Goal: Task Accomplishment & Management: Use online tool/utility

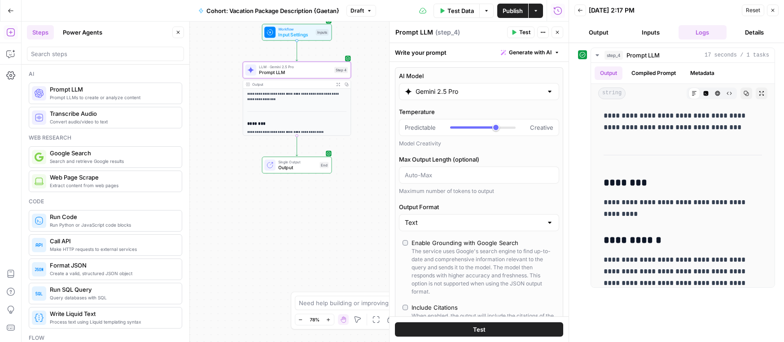
scroll to position [486, 0]
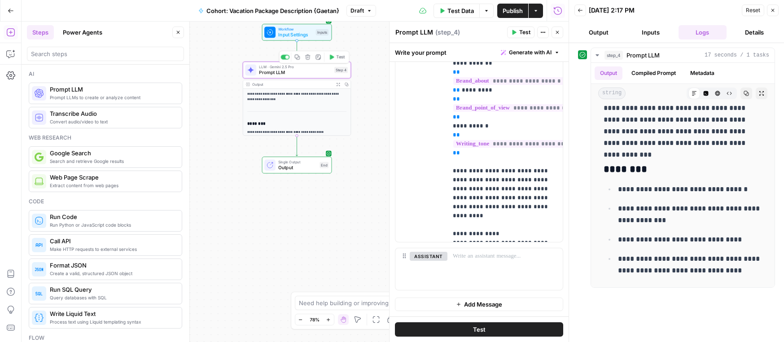
click at [297, 69] on span "Prompt LLM" at bounding box center [295, 72] width 72 height 7
click at [264, 73] on span "Prompt LLM" at bounding box center [295, 72] width 72 height 7
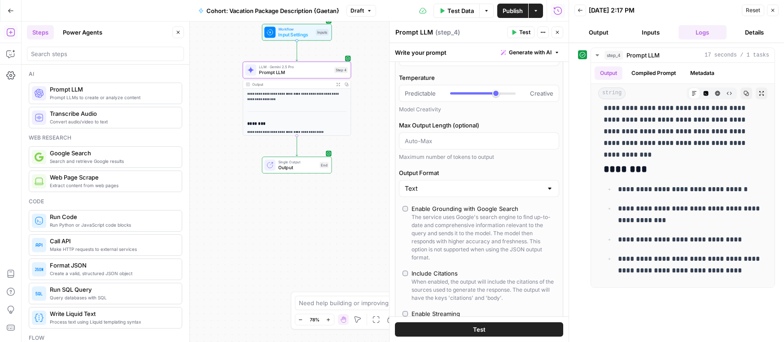
scroll to position [0, 0]
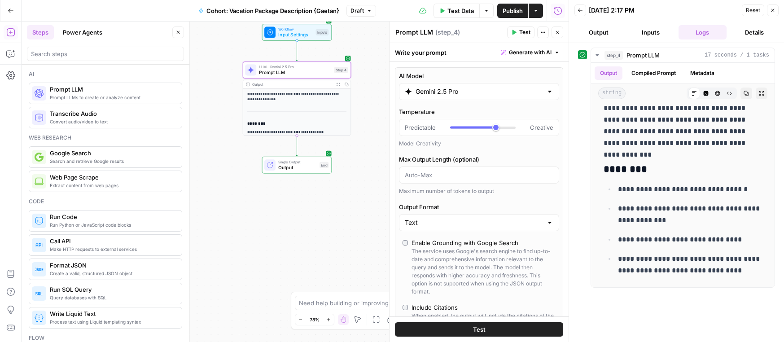
click at [433, 88] on input "Gemini 2.5 Pro" at bounding box center [479, 91] width 127 height 9
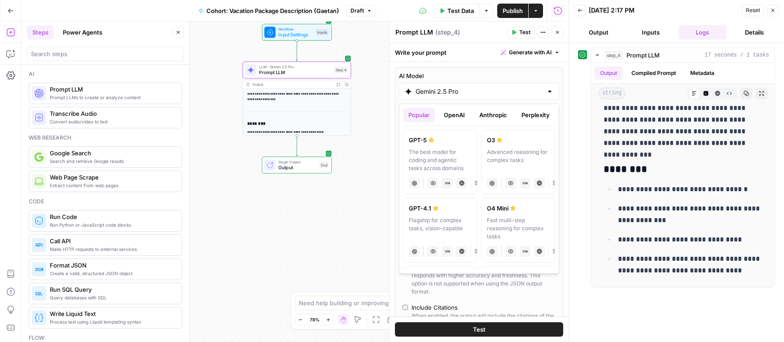
click at [452, 74] on label "AI Model" at bounding box center [479, 75] width 160 height 9
click at [452, 87] on input "Gemini 2.5 Pro" at bounding box center [479, 91] width 127 height 9
click at [382, 161] on div "**********" at bounding box center [295, 182] width 547 height 320
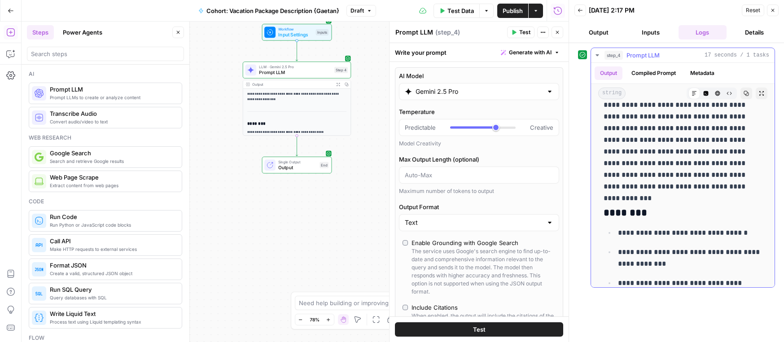
scroll to position [210, 0]
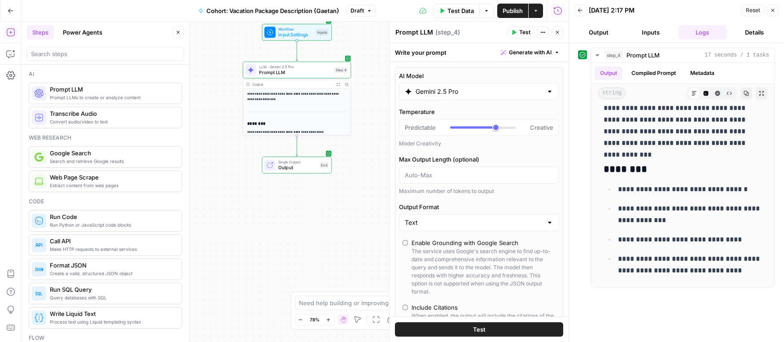
click at [510, 333] on button "Test" at bounding box center [479, 329] width 168 height 14
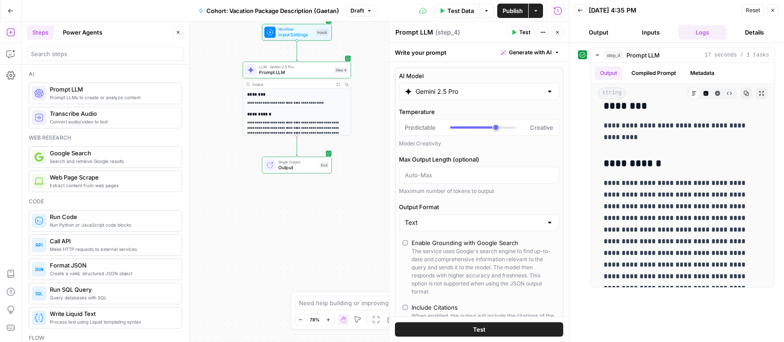
scroll to position [0, 0]
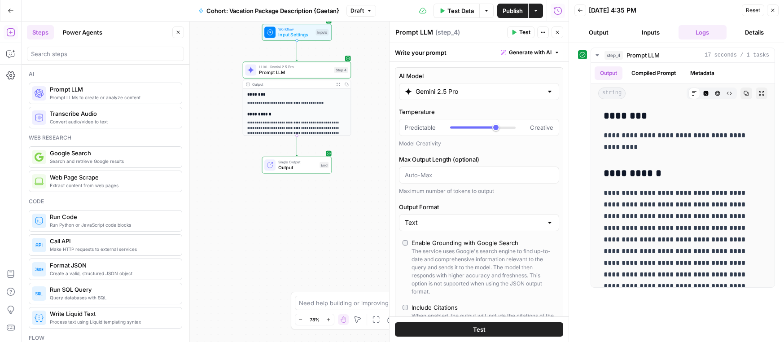
click at [10, 11] on icon "button" at bounding box center [11, 11] width 6 height 6
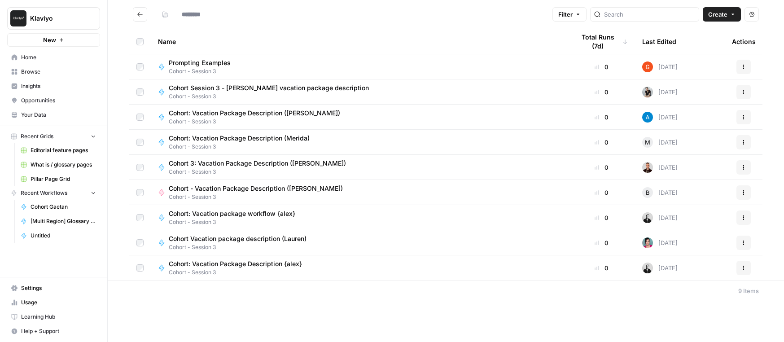
type input "**********"
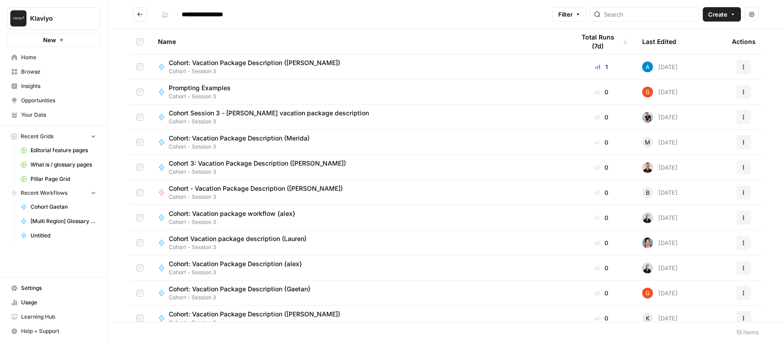
click at [144, 13] on button "Go back" at bounding box center [140, 14] width 14 height 14
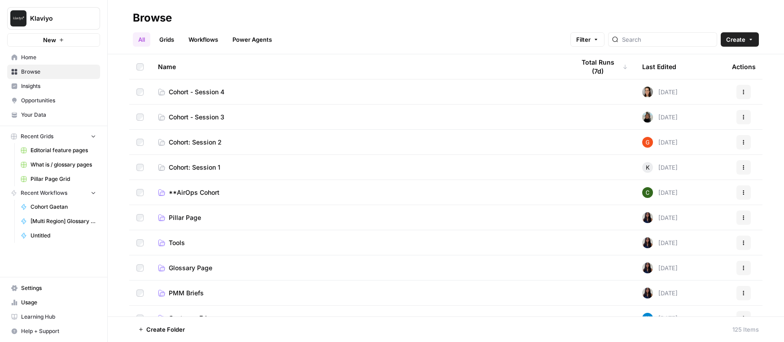
click at [217, 97] on td "Cohort - Session 4" at bounding box center [359, 91] width 417 height 25
click at [207, 92] on span "Cohort - Session 4" at bounding box center [197, 92] width 56 height 9
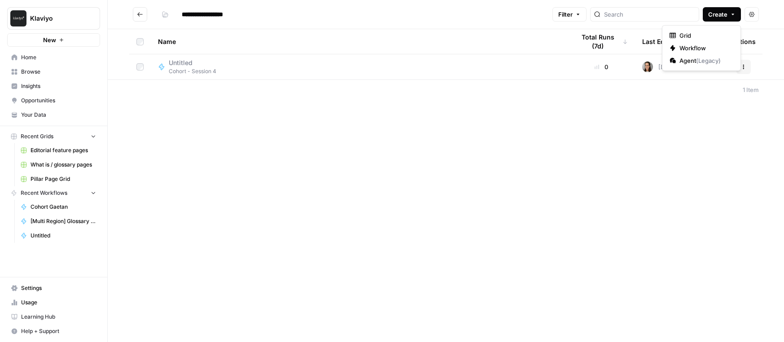
click at [723, 14] on span "Create" at bounding box center [717, 14] width 19 height 9
click at [712, 47] on span "Workflow" at bounding box center [705, 48] width 50 height 9
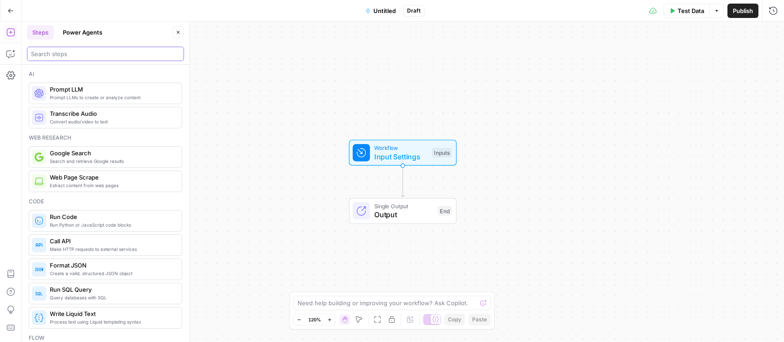
click at [66, 50] on input "search" at bounding box center [105, 53] width 149 height 9
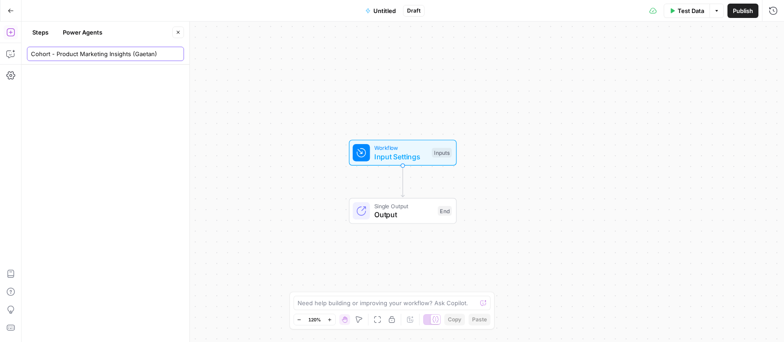
type input "Cohort - Product Marketing Insights (Gaetan)"
click at [176, 81] on div at bounding box center [106, 203] width 168 height 277
click at [737, 15] on button "Publish" at bounding box center [743, 11] width 31 height 14
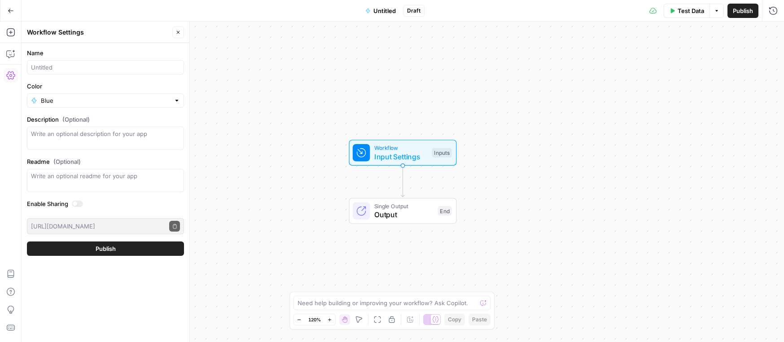
click at [152, 250] on button "Publish" at bounding box center [105, 248] width 157 height 14
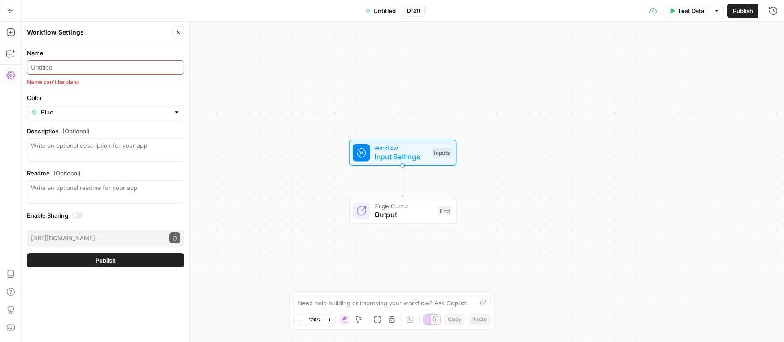
click at [150, 260] on button "Publish" at bounding box center [105, 260] width 157 height 14
click at [742, 17] on button "Publish" at bounding box center [743, 11] width 31 height 14
click at [741, 10] on span "Publish" at bounding box center [743, 10] width 20 height 9
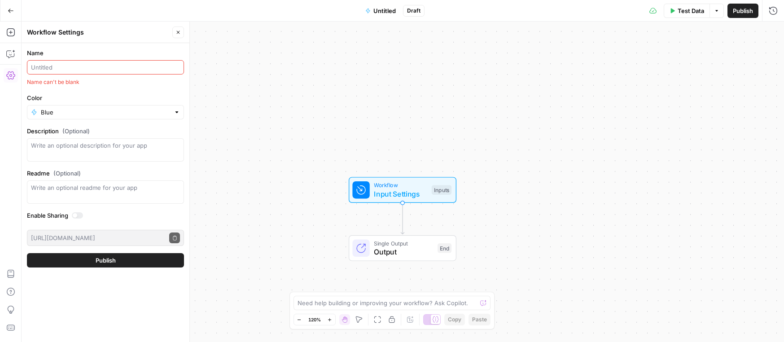
click at [70, 65] on input "Name" at bounding box center [105, 67] width 149 height 9
paste input "Loremipsu : Dolorsi, Ame co Adipiscinge Seddoei-temp incidid utl e'dolorem aliq…"
type input "Loremipsu : Dolorsi, Ame co Adipiscinge Seddoei-temp incidid utl e'dolorem aliq…"
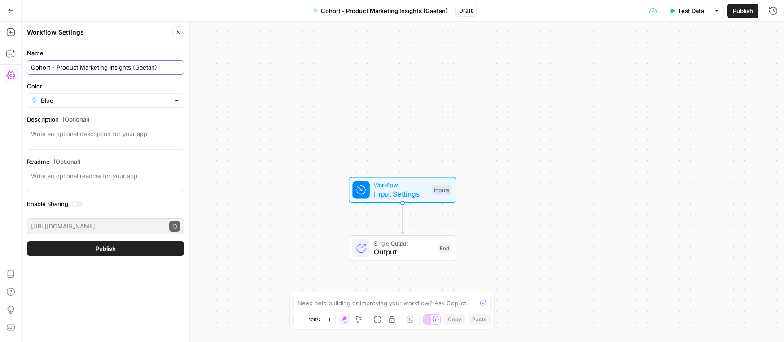
type input "Cohort - Product Marketing Insights (Gaetan)"
click at [91, 246] on button "Publish" at bounding box center [105, 248] width 157 height 14
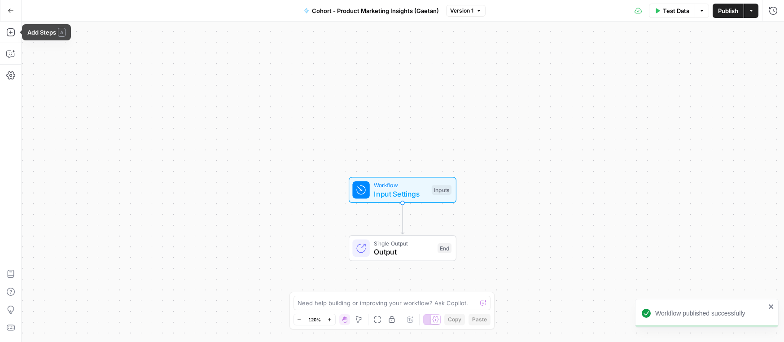
click at [388, 190] on span "Input Settings" at bounding box center [400, 194] width 53 height 11
click at [670, 59] on span "Add Field" at bounding box center [683, 61] width 26 height 9
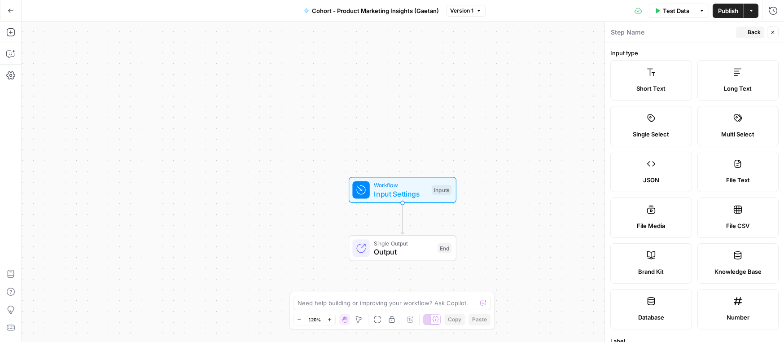
click at [659, 76] on label "Short Text" at bounding box center [651, 80] width 82 height 40
click at [670, 82] on label "Short Text" at bounding box center [651, 80] width 82 height 40
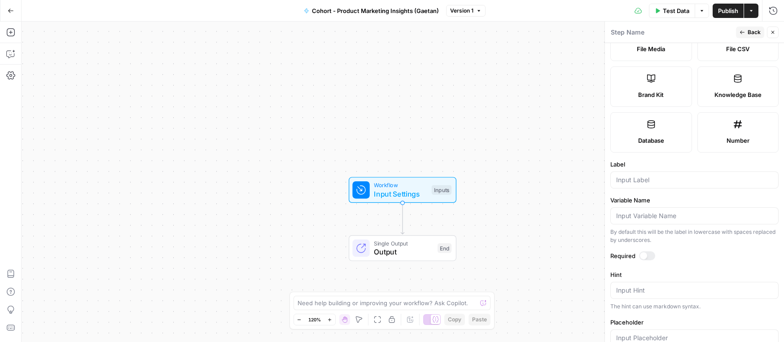
scroll to position [215, 0]
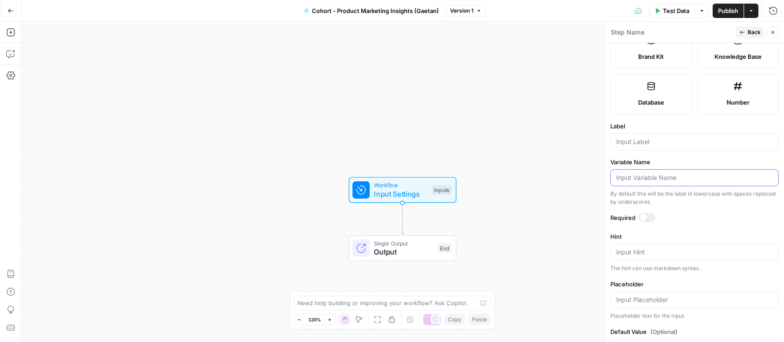
click at [633, 179] on input "Variable Name" at bounding box center [694, 177] width 157 height 9
type input "competitor_url"
click at [749, 27] on button "Back" at bounding box center [750, 32] width 28 height 12
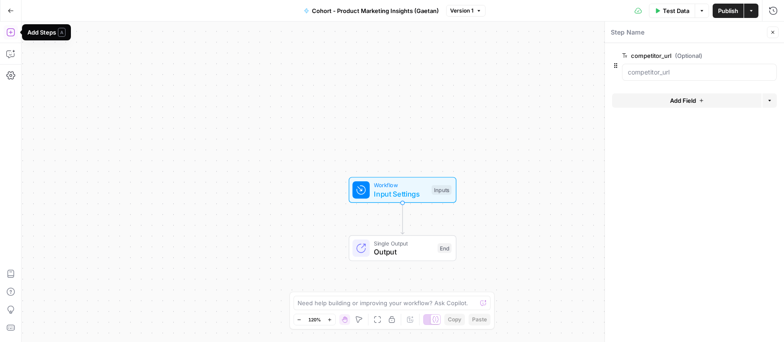
click at [12, 33] on icon "button" at bounding box center [10, 32] width 9 height 9
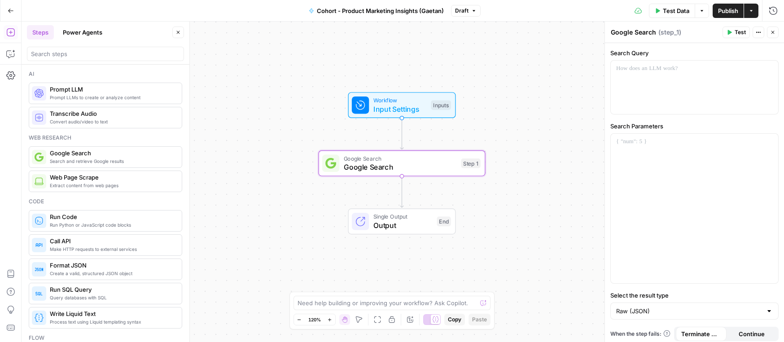
click at [351, 166] on span "Google Search" at bounding box center [400, 167] width 113 height 11
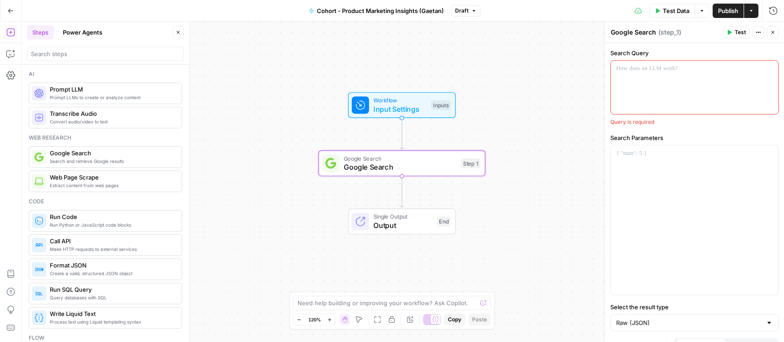
click at [676, 95] on div at bounding box center [694, 87] width 167 height 53
click at [677, 166] on div at bounding box center [694, 219] width 167 height 149
click at [671, 97] on div at bounding box center [694, 87] width 167 height 53
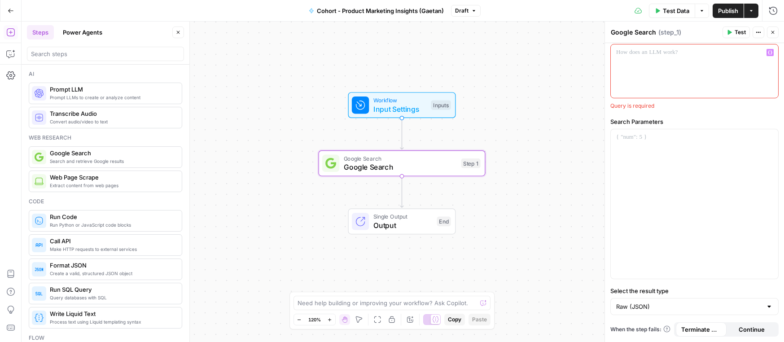
click at [755, 329] on span "Continue" at bounding box center [752, 329] width 26 height 9
click at [705, 333] on span "Terminate Workflow" at bounding box center [701, 329] width 40 height 9
click at [661, 35] on span "( step_1 )" at bounding box center [669, 32] width 23 height 9
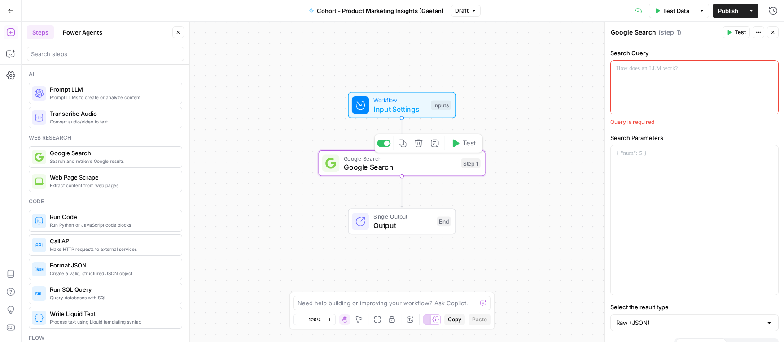
click at [477, 165] on div "Step 1" at bounding box center [470, 163] width 19 height 10
click at [757, 32] on icon "button" at bounding box center [756, 32] width 1 height 1
click at [649, 75] on div at bounding box center [694, 87] width 167 height 53
click at [654, 190] on div at bounding box center [694, 219] width 167 height 149
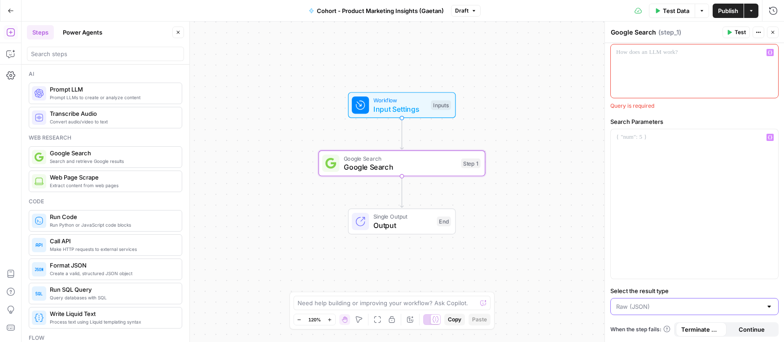
click at [654, 308] on input "Select the result type" at bounding box center [689, 306] width 146 height 9
type input "Raw (JSON)"
click at [643, 140] on p at bounding box center [694, 137] width 157 height 9
click at [634, 87] on div at bounding box center [694, 70] width 167 height 53
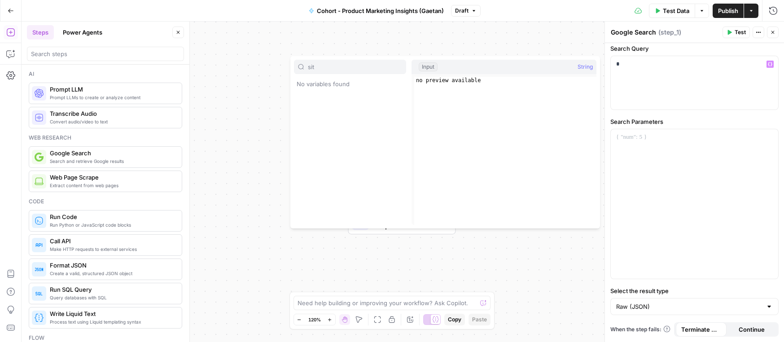
type input "sit"
click at [633, 61] on p "*" at bounding box center [694, 64] width 157 height 9
click at [365, 99] on button "Select variable" at bounding box center [350, 98] width 112 height 14
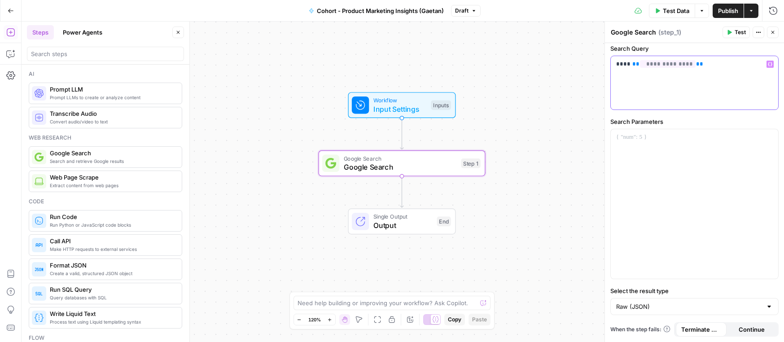
click at [706, 61] on p "**********" at bounding box center [694, 64] width 157 height 9
click at [626, 64] on p "**********" at bounding box center [694, 64] width 157 height 9
click at [700, 69] on div "**********" at bounding box center [694, 82] width 167 height 53
click at [667, 152] on div at bounding box center [694, 203] width 167 height 149
click at [706, 308] on input "Select the result type" at bounding box center [689, 306] width 146 height 9
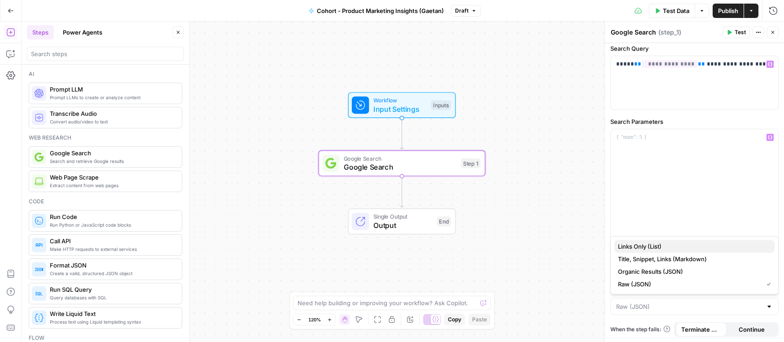
click at [667, 245] on span "Links Only (List)" at bounding box center [692, 246] width 149 height 9
type input "Links Only (List)"
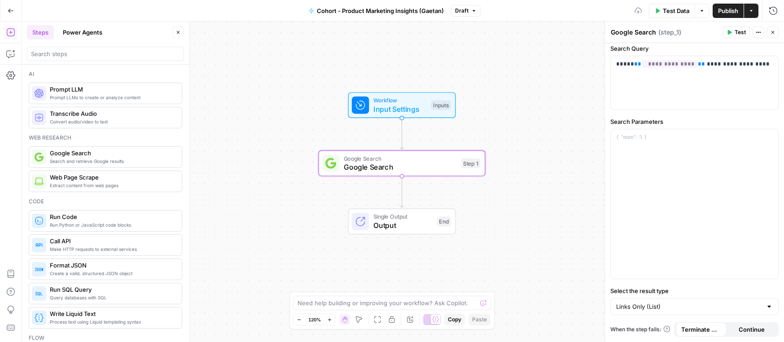
click at [664, 301] on div "Links Only (List)" at bounding box center [694, 306] width 168 height 17
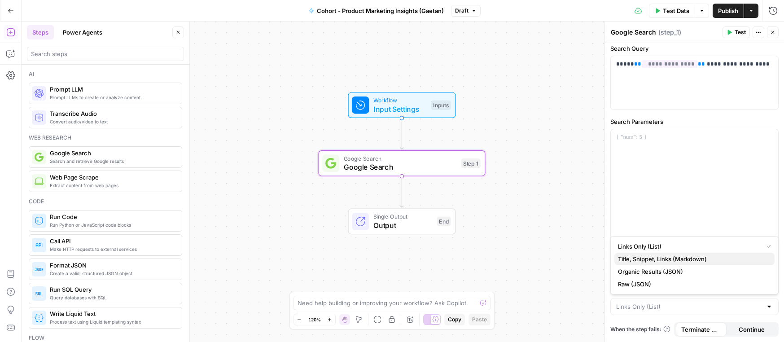
click at [645, 258] on span "Title, Snippet, Links (Markdown)" at bounding box center [692, 258] width 149 height 9
type input "Title, Snippet, Links (Markdown)"
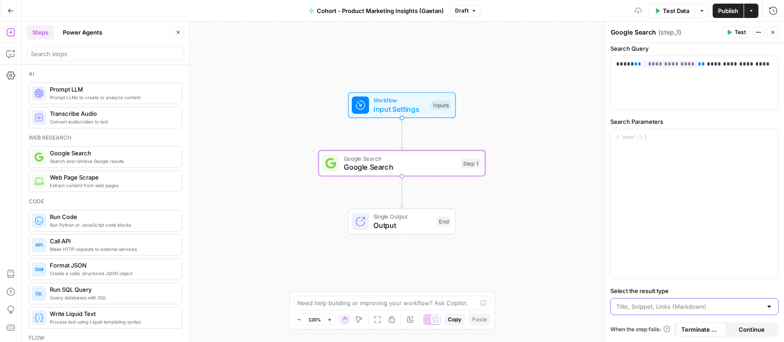
click at [658, 306] on input "Select the result type" at bounding box center [689, 306] width 146 height 9
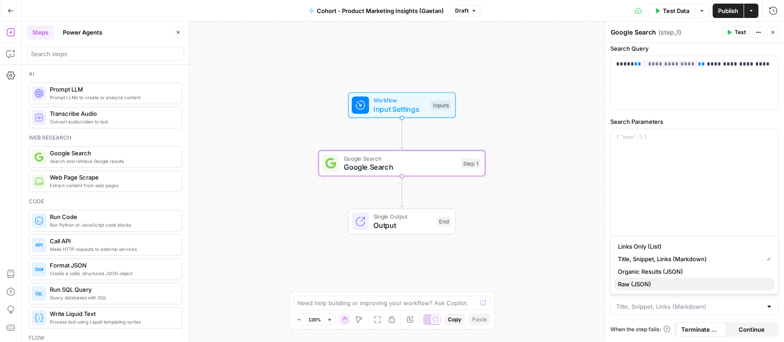
click at [651, 284] on span "Raw (JSON)" at bounding box center [692, 284] width 149 height 9
type input "Raw (JSON)"
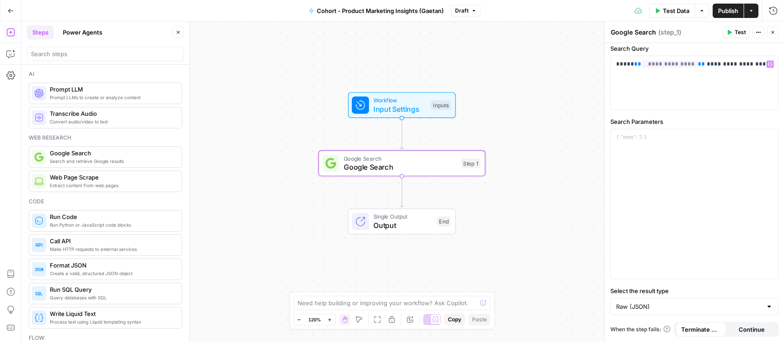
scroll to position [0, 0]
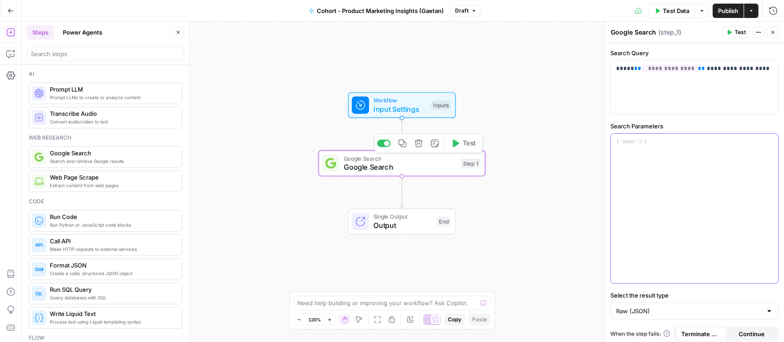
click at [659, 193] on div at bounding box center [694, 208] width 167 height 149
click at [667, 13] on span "Test Data" at bounding box center [676, 10] width 26 height 9
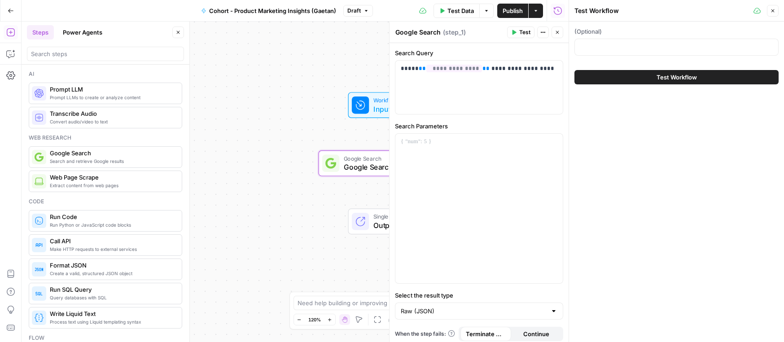
click at [450, 11] on span "Test Data" at bounding box center [460, 10] width 26 height 9
click at [653, 83] on button "Test Workflow" at bounding box center [677, 77] width 204 height 14
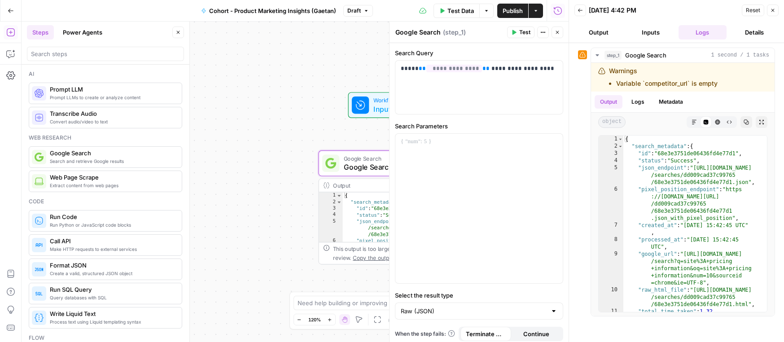
click at [650, 26] on button "Inputs" at bounding box center [651, 32] width 48 height 14
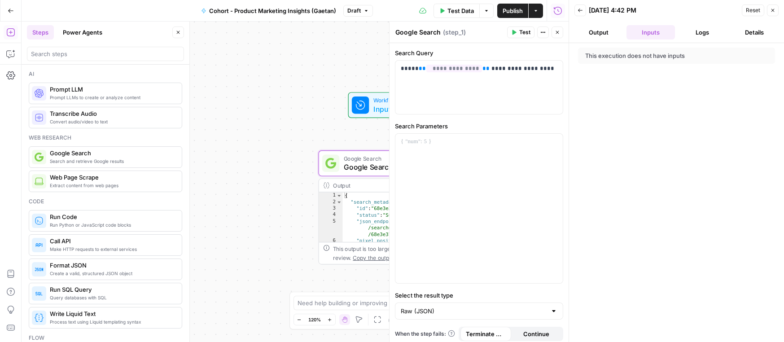
click at [594, 32] on button "Output" at bounding box center [599, 32] width 48 height 14
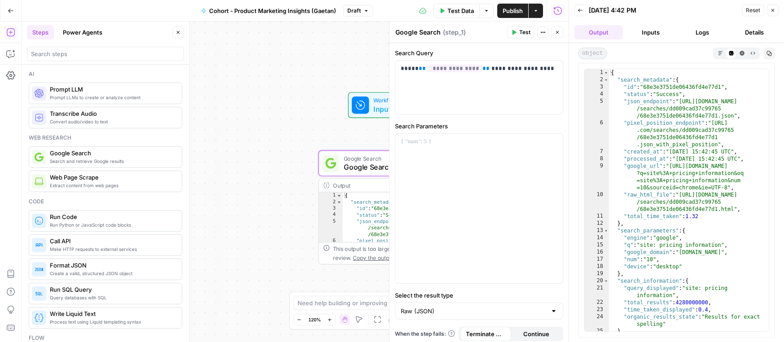
click at [752, 31] on button "Details" at bounding box center [754, 32] width 48 height 14
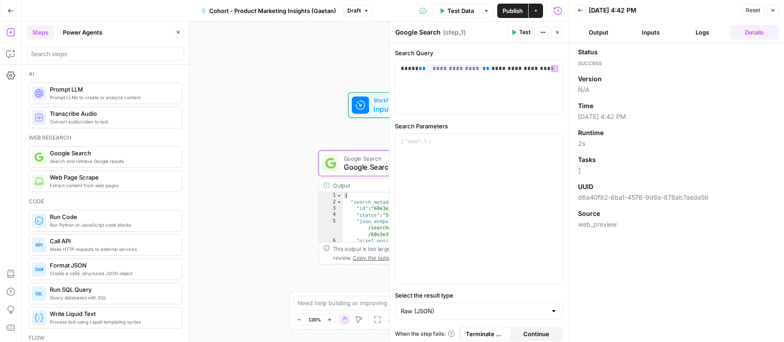
scroll to position [4, 0]
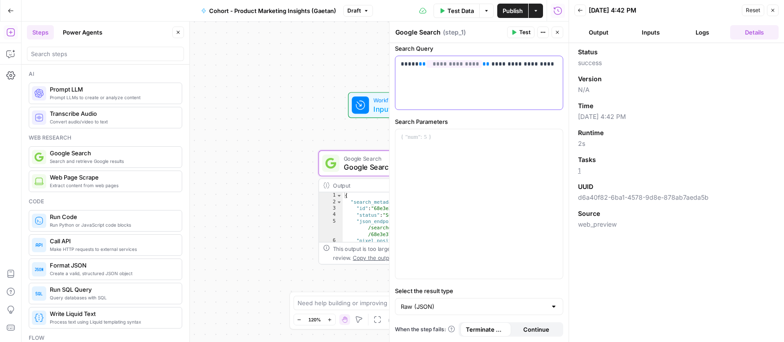
click at [405, 82] on div "**********" at bounding box center [478, 82] width 167 height 53
click at [544, 34] on icon "button" at bounding box center [542, 32] width 5 height 5
click at [543, 33] on icon "button" at bounding box center [542, 32] width 5 height 5
click at [376, 166] on span "Google Search" at bounding box center [400, 167] width 113 height 11
click at [556, 33] on icon "button" at bounding box center [557, 32] width 5 height 5
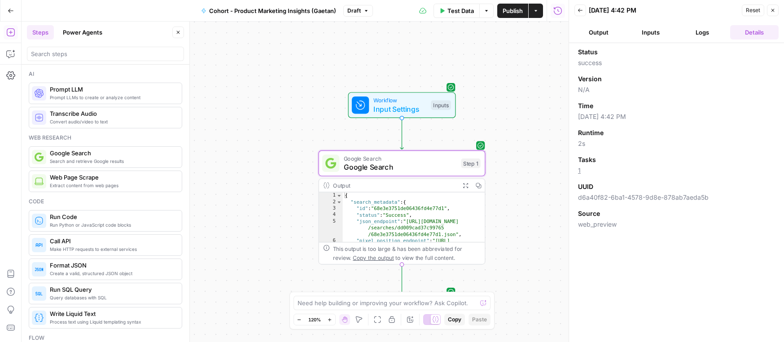
click at [433, 165] on span "Google Search" at bounding box center [400, 167] width 113 height 11
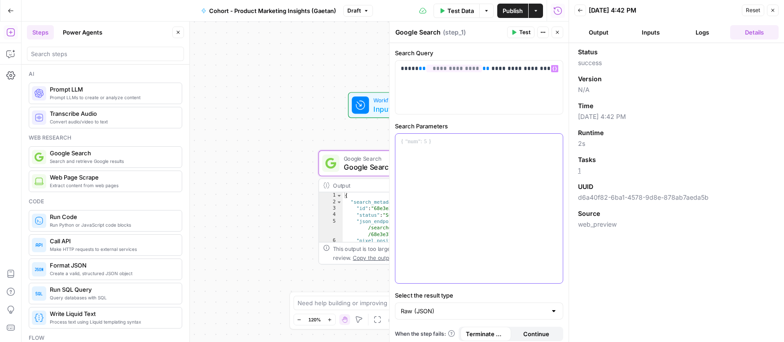
click at [442, 161] on div at bounding box center [478, 208] width 167 height 149
click at [407, 140] on p at bounding box center [479, 141] width 157 height 9
click at [524, 30] on span "Test" at bounding box center [524, 32] width 11 height 8
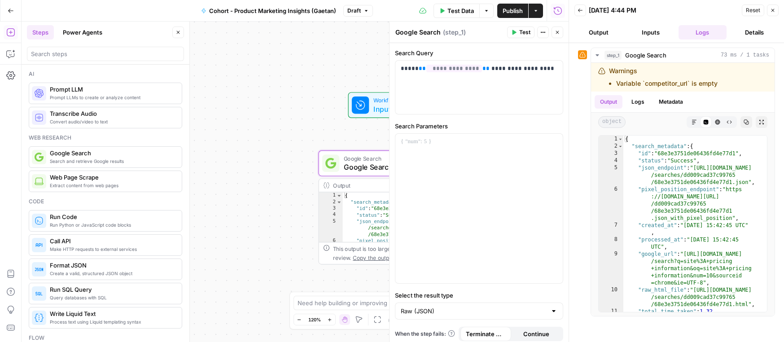
click at [592, 36] on button "Output" at bounding box center [599, 32] width 48 height 14
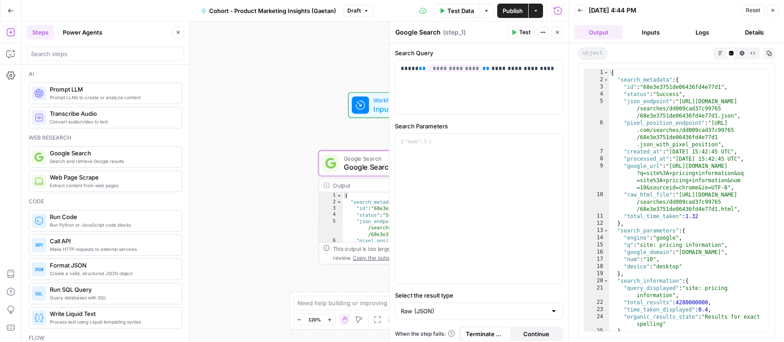
click at [632, 29] on button "Inputs" at bounding box center [651, 32] width 48 height 14
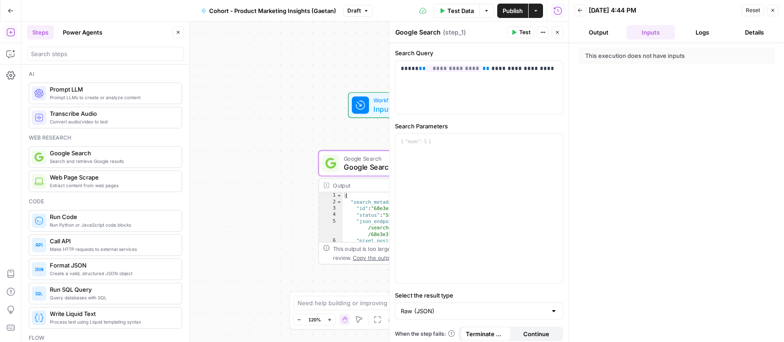
click at [739, 28] on button "Details" at bounding box center [754, 32] width 48 height 14
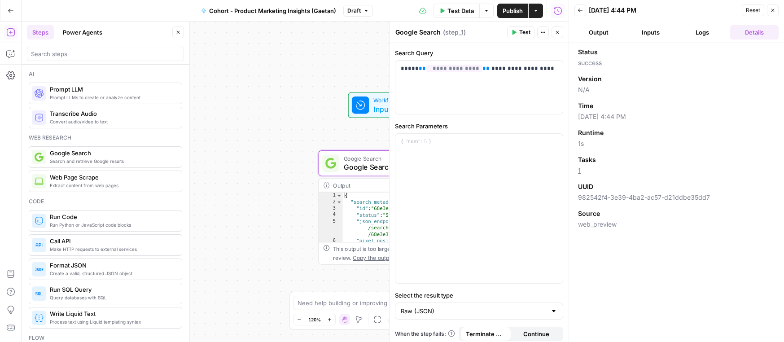
click at [520, 34] on span "Test" at bounding box center [524, 32] width 11 height 8
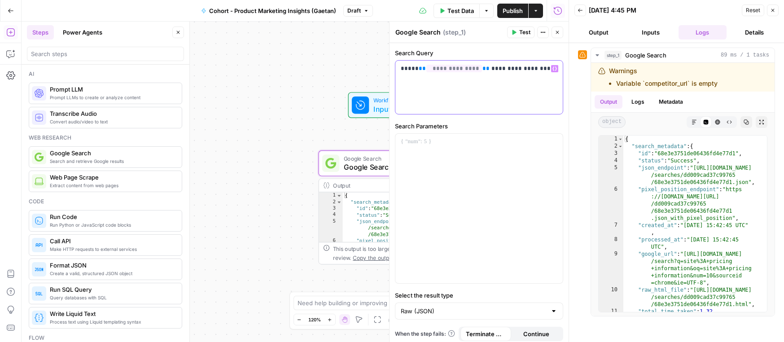
click at [513, 71] on p "**********" at bounding box center [479, 68] width 157 height 9
click at [664, 101] on button "Metadata" at bounding box center [671, 101] width 35 height 13
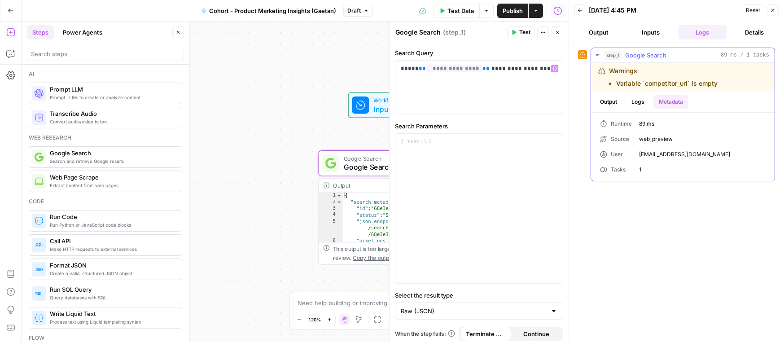
click at [627, 101] on button "Logs" at bounding box center [638, 101] width 24 height 13
click at [608, 101] on button "Output" at bounding box center [609, 101] width 28 height 13
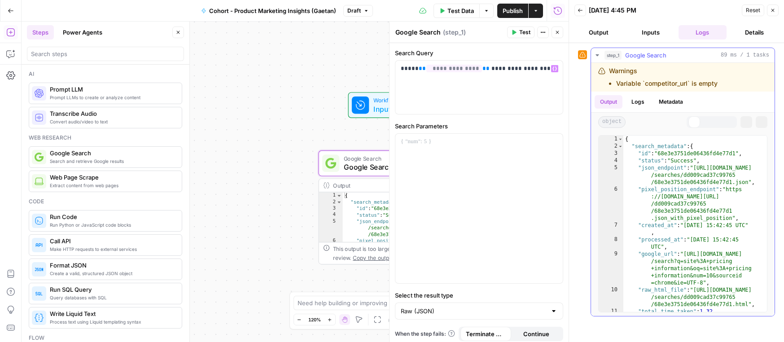
click at [638, 86] on li "Variable `competitor_url` is empty" at bounding box center [666, 83] width 101 height 9
click at [374, 171] on span "Google Search" at bounding box center [400, 167] width 113 height 11
click at [377, 104] on span "Input Settings" at bounding box center [399, 109] width 53 height 11
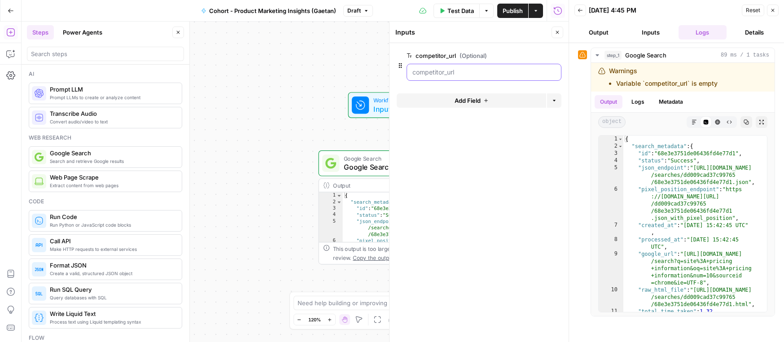
click at [489, 75] on input "competitor_url (Optional)" at bounding box center [483, 72] width 143 height 9
click at [460, 11] on span "Test Data" at bounding box center [460, 10] width 26 height 9
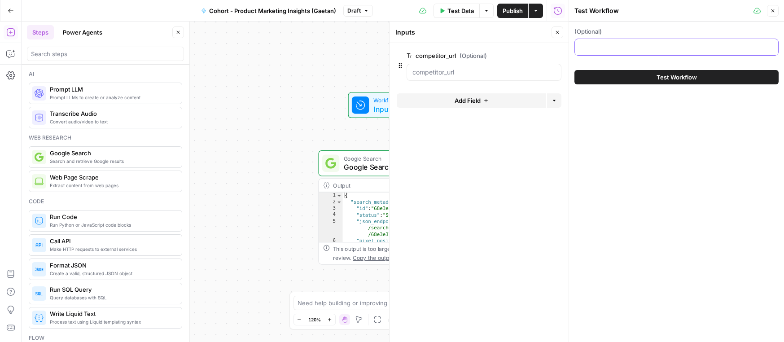
click at [617, 44] on input "(Optional)" at bounding box center [676, 47] width 193 height 9
type input "b"
type input "[DOMAIN_NAME][URL]"
click at [648, 73] on button "Test Workflow" at bounding box center [677, 77] width 204 height 14
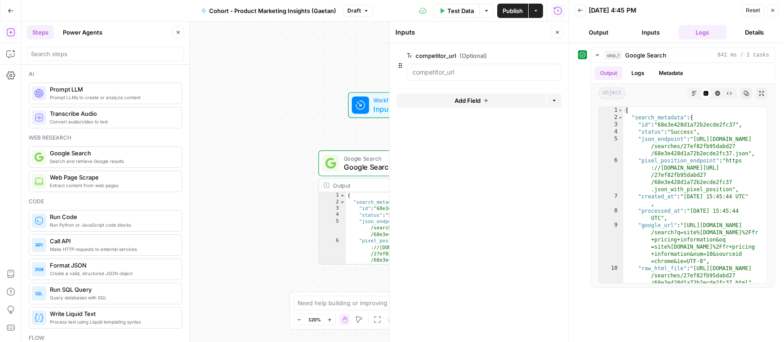
click at [461, 16] on button "Test Data" at bounding box center [457, 11] width 46 height 14
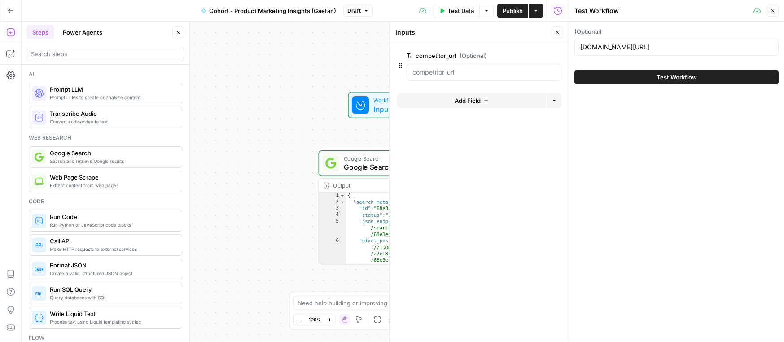
click at [647, 79] on button "Test Workflow" at bounding box center [677, 77] width 204 height 14
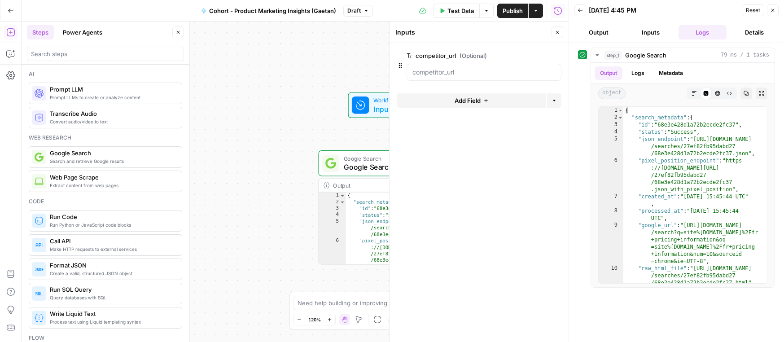
click at [353, 143] on div "Workflow Input Settings Inputs Google Search Google Search Step 1 Output Expand…" at bounding box center [295, 182] width 547 height 320
click at [370, 170] on span "Google Search" at bounding box center [400, 167] width 113 height 11
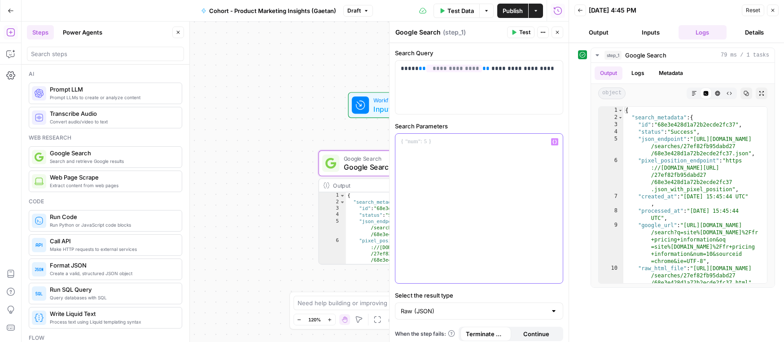
click at [449, 189] on div at bounding box center [478, 208] width 167 height 149
click at [597, 33] on button "Output" at bounding box center [599, 32] width 48 height 14
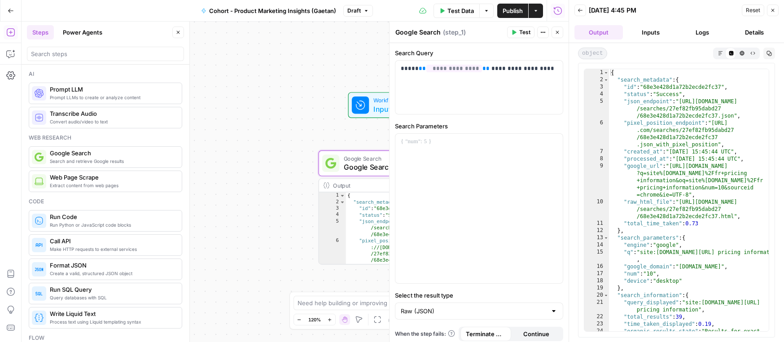
click at [645, 31] on button "Inputs" at bounding box center [651, 32] width 48 height 14
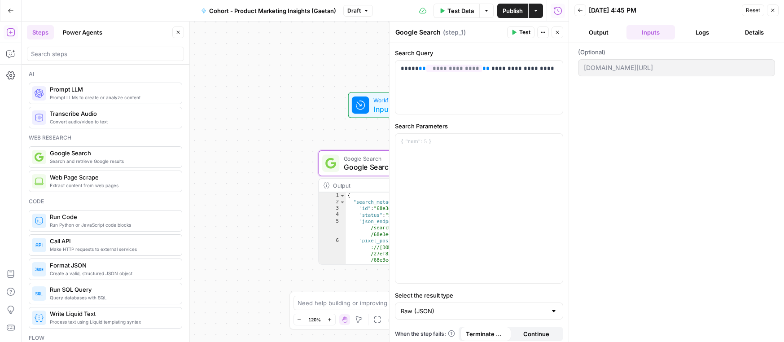
click at [763, 30] on button "Details" at bounding box center [754, 32] width 48 height 14
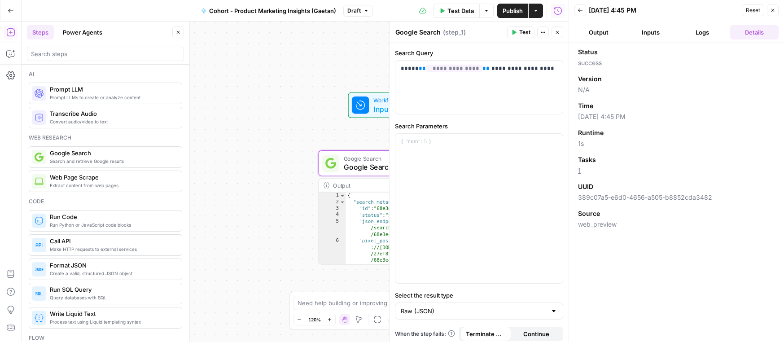
click at [718, 30] on button "Logs" at bounding box center [703, 32] width 48 height 14
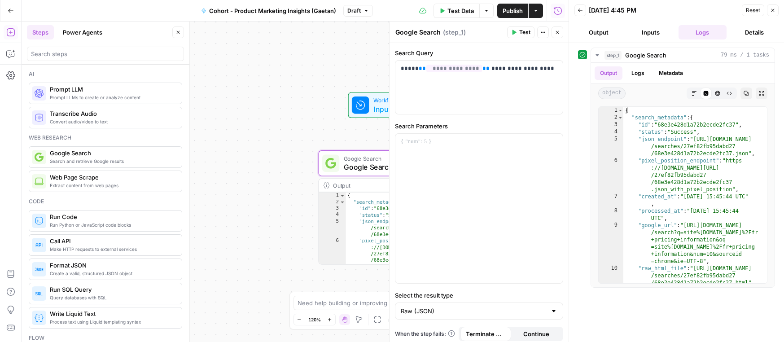
click at [659, 30] on button "Inputs" at bounding box center [651, 32] width 48 height 14
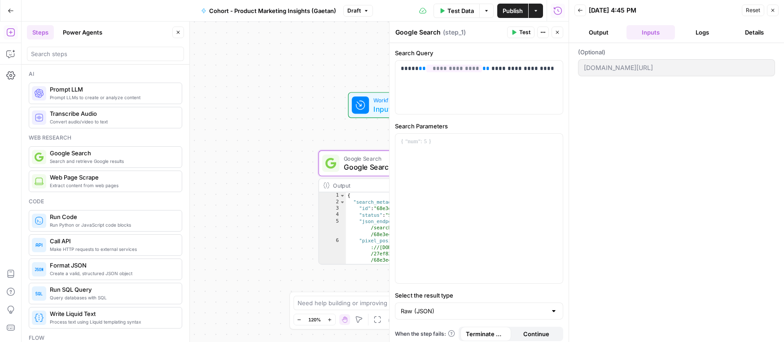
click at [609, 29] on button "Output" at bounding box center [599, 32] width 48 height 14
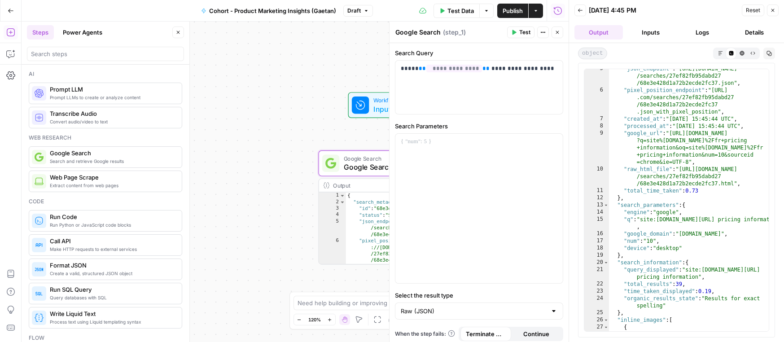
scroll to position [45, 0]
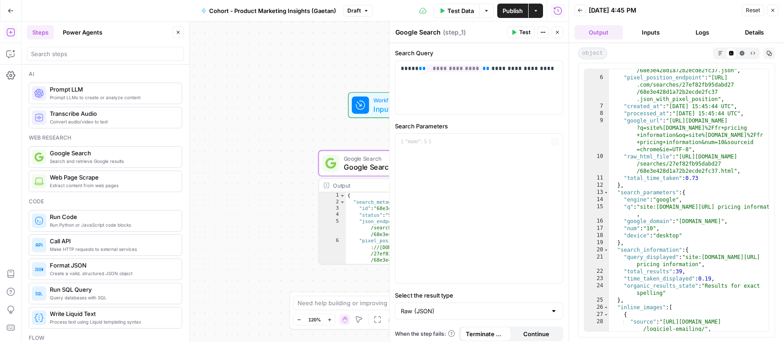
click at [359, 204] on div "{ "search_metadata" : { "id" : "68e3e428d1a72b2ecde2fc37" , "status" : "Success…" at bounding box center [416, 235] width 140 height 84
click at [353, 247] on div "{ "search_metadata" : { "id" : "68e3e428d1a72b2ecde2fc37" , "status" : "Success…" at bounding box center [416, 235] width 140 height 84
click at [363, 214] on div "{ "search_metadata" : { "id" : "68e3e428d1a72b2ecde2fc37" , "status" : "Success…" at bounding box center [416, 235] width 140 height 84
click at [458, 153] on div at bounding box center [478, 208] width 167 height 149
click at [556, 142] on icon "button" at bounding box center [555, 142] width 4 height 4
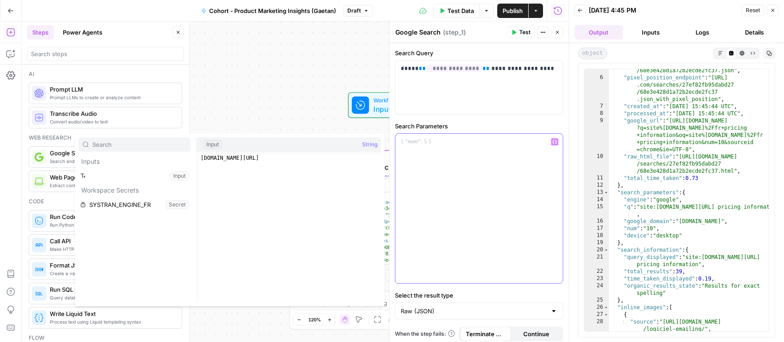
click at [507, 169] on div at bounding box center [478, 208] width 167 height 149
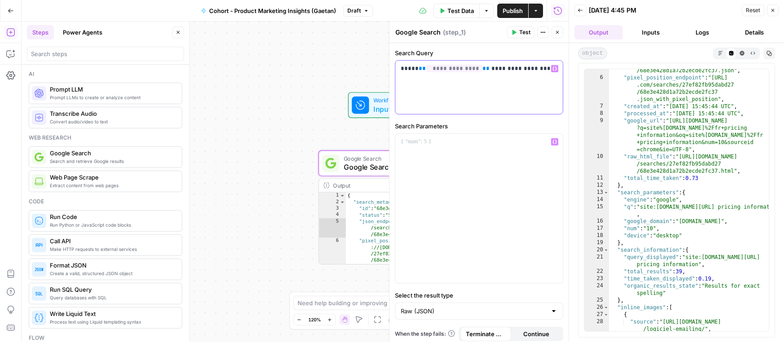
click at [455, 68] on span "**********" at bounding box center [454, 69] width 56 height 8
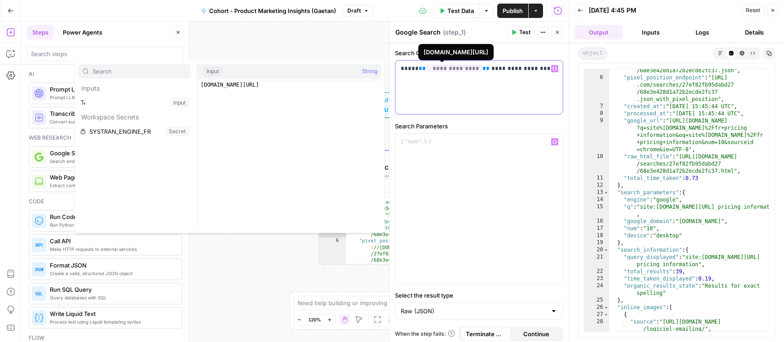
click at [471, 104] on div "**********" at bounding box center [478, 87] width 167 height 53
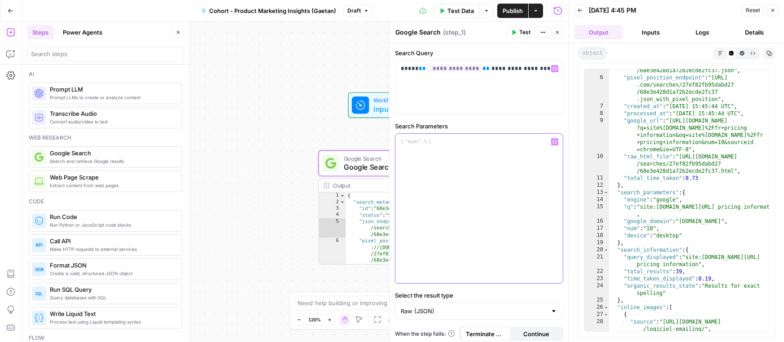
click at [540, 194] on div at bounding box center [478, 208] width 167 height 149
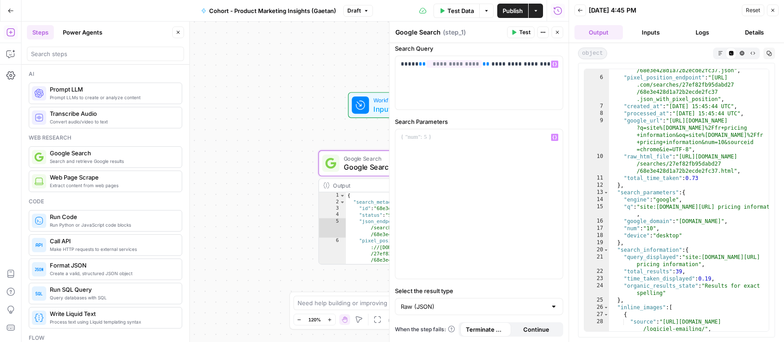
click at [535, 329] on span "Continue" at bounding box center [536, 329] width 26 height 9
click at [486, 329] on span "Terminate Workflow" at bounding box center [486, 329] width 40 height 9
click at [462, 9] on span "Test Data" at bounding box center [460, 10] width 26 height 9
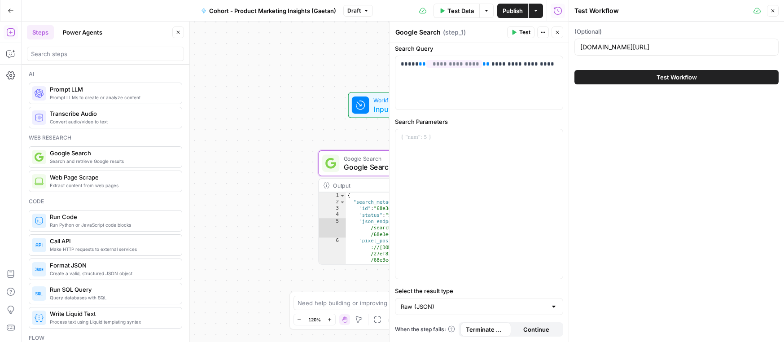
click at [646, 72] on button "Test Workflow" at bounding box center [677, 77] width 204 height 14
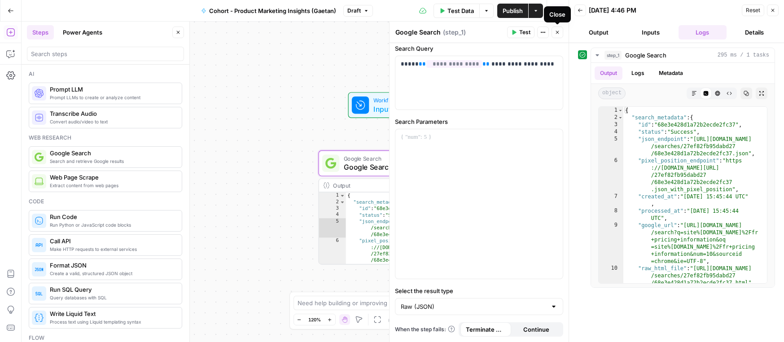
click at [555, 31] on icon "button" at bounding box center [557, 32] width 5 height 5
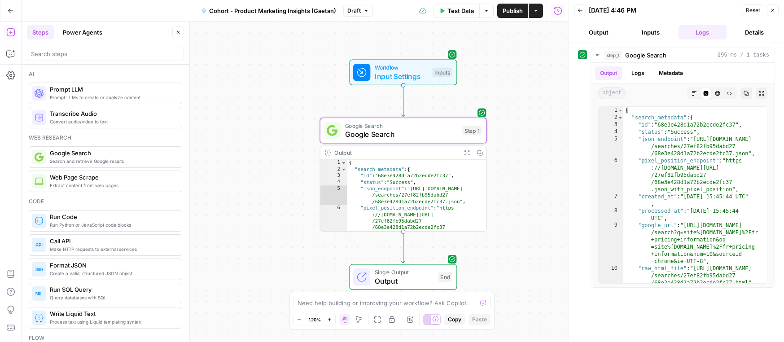
click at [425, 277] on span "Output" at bounding box center [404, 281] width 59 height 11
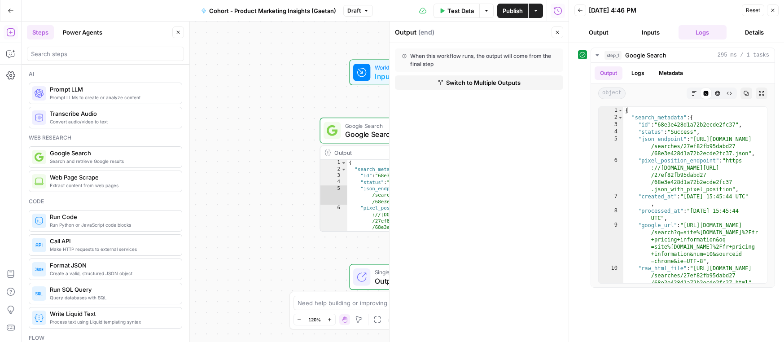
click at [308, 199] on div "**********" at bounding box center [295, 182] width 547 height 320
click at [640, 71] on button "Logs" at bounding box center [638, 72] width 24 height 13
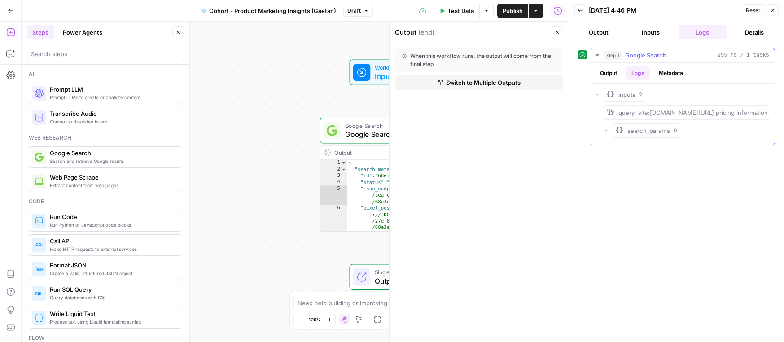
click at [676, 71] on button "Metadata" at bounding box center [671, 72] width 35 height 13
click at [649, 71] on button "Logs" at bounding box center [638, 72] width 24 height 13
click at [613, 71] on button "Output" at bounding box center [609, 72] width 28 height 13
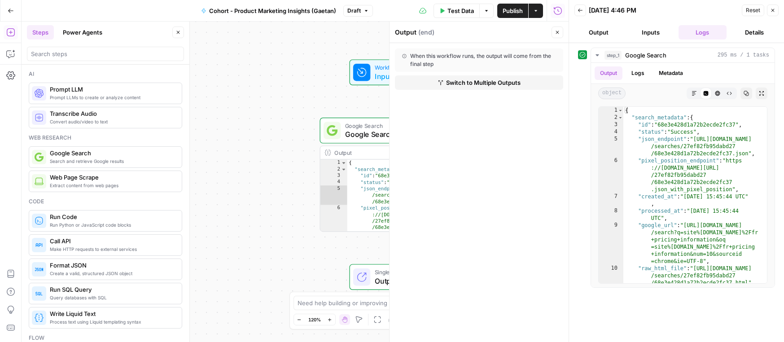
type textarea "**********"
click at [368, 176] on div "{ "search_metadata" : { "id" : "68e3e428d1a72b2ecde2fc37" , "status" : "Success…" at bounding box center [417, 202] width 140 height 84
click at [315, 176] on div "**********" at bounding box center [295, 182] width 547 height 320
click at [362, 128] on span "Google Search" at bounding box center [401, 125] width 113 height 9
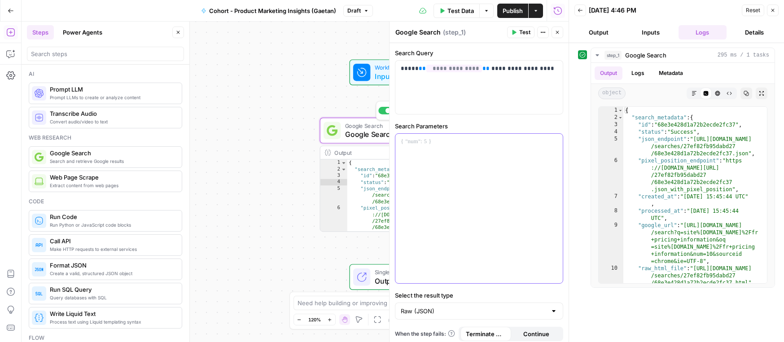
click at [441, 140] on p at bounding box center [479, 141] width 157 height 9
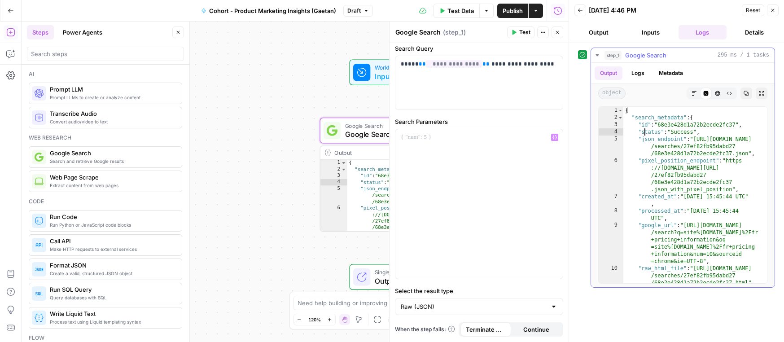
click at [645, 132] on div "{ "search_metadata" : { "id" : "68e3e428d1a72b2ecde2fc37" , "status" : "Success…" at bounding box center [695, 202] width 144 height 191
click at [665, 176] on div "{ "search_metadata" : { "id" : "68e3e428d1a72b2ecde2fc37" , "status" : "Success…" at bounding box center [695, 202] width 144 height 191
type textarea "**********"
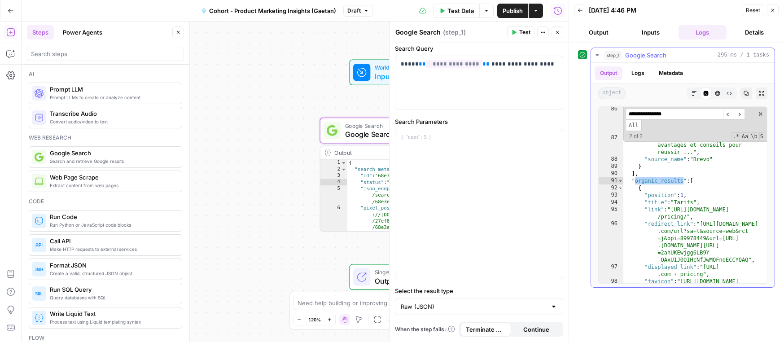
scroll to position [1375, 0]
type input "**********"
click at [455, 161] on div at bounding box center [478, 203] width 167 height 149
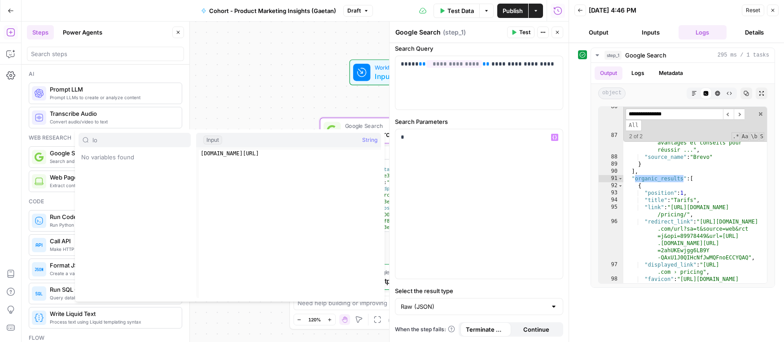
type input "l"
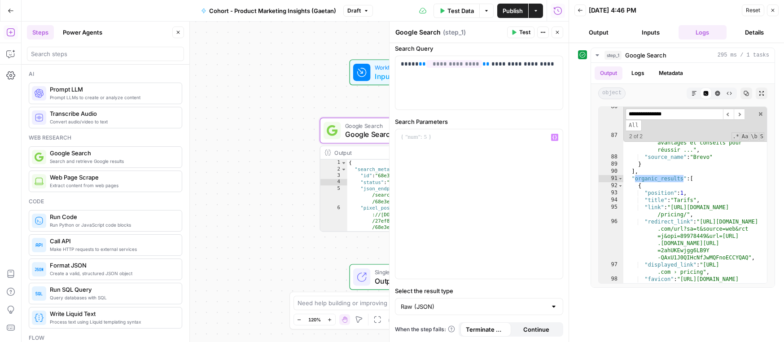
click at [451, 117] on label "Search Parameters" at bounding box center [479, 121] width 168 height 9
click at [449, 121] on label "Search Parameters" at bounding box center [479, 121] width 168 height 9
click at [513, 134] on p at bounding box center [479, 137] width 157 height 9
click at [501, 140] on p at bounding box center [479, 137] width 157 height 9
click at [505, 127] on div "Search Parameters “/” to reference Variables Menu" at bounding box center [479, 198] width 168 height 162
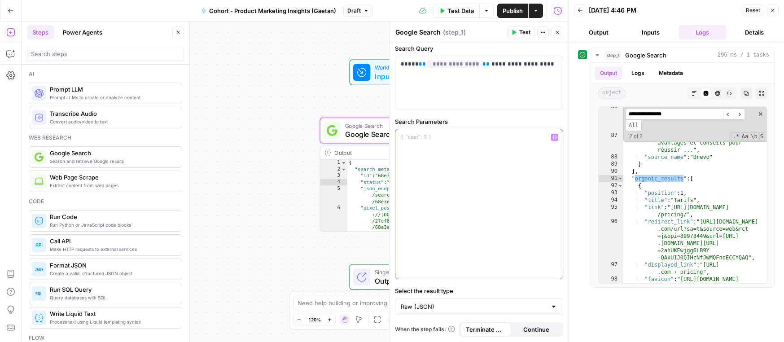
click at [499, 136] on p at bounding box center [479, 137] width 157 height 9
click at [662, 115] on input "**********" at bounding box center [674, 114] width 97 height 11
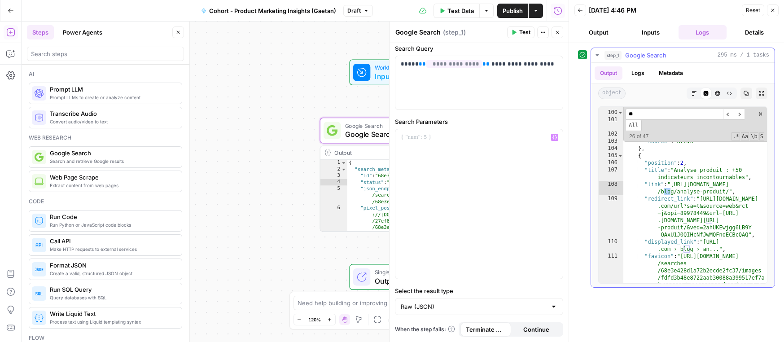
scroll to position [1628, 0]
type input "********"
click at [443, 151] on div at bounding box center [478, 203] width 167 height 149
click at [232, 169] on div "**********" at bounding box center [295, 182] width 547 height 320
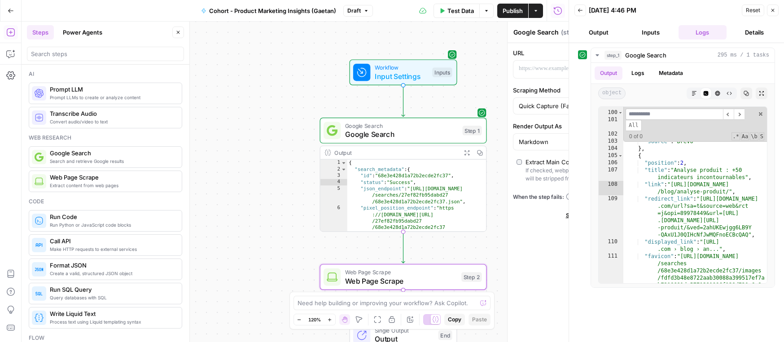
type textarea "Web Page Scrape"
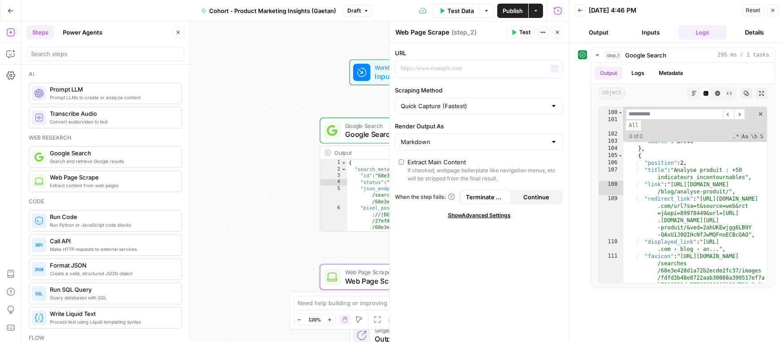
click at [557, 33] on icon "button" at bounding box center [557, 32] width 5 height 5
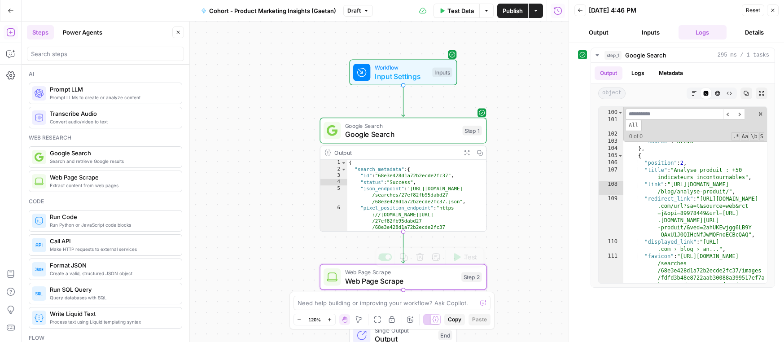
click at [402, 277] on span "Web Page Scrape" at bounding box center [401, 281] width 112 height 11
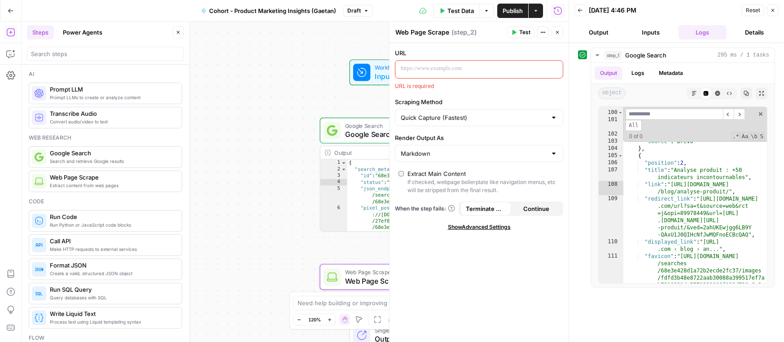
click at [426, 73] on p at bounding box center [472, 68] width 142 height 9
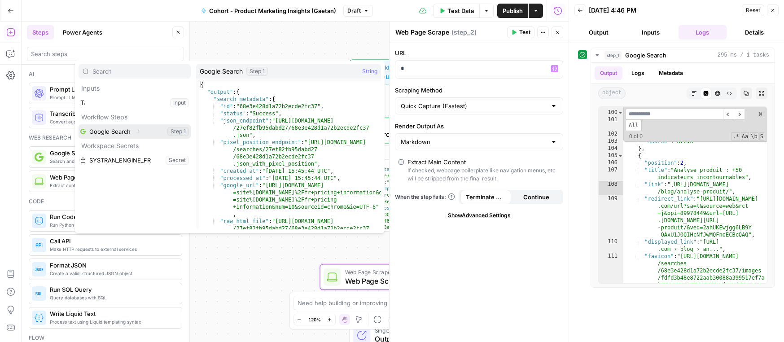
click at [140, 132] on span "Expand" at bounding box center [140, 132] width 0 height 0
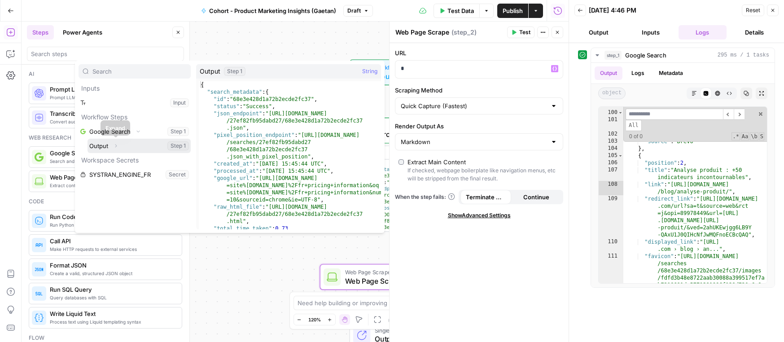
click at [114, 144] on icon "button" at bounding box center [115, 145] width 5 height 5
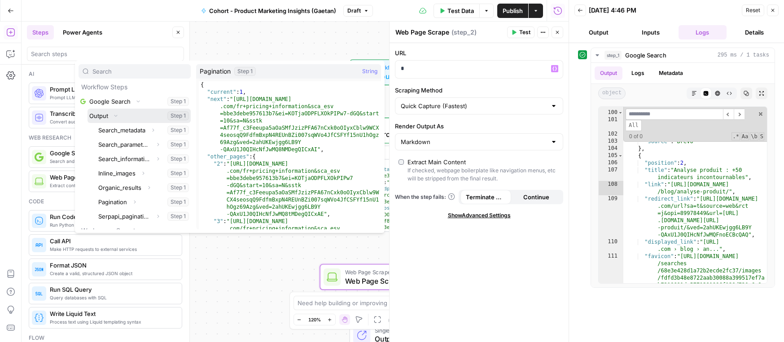
scroll to position [53, 0]
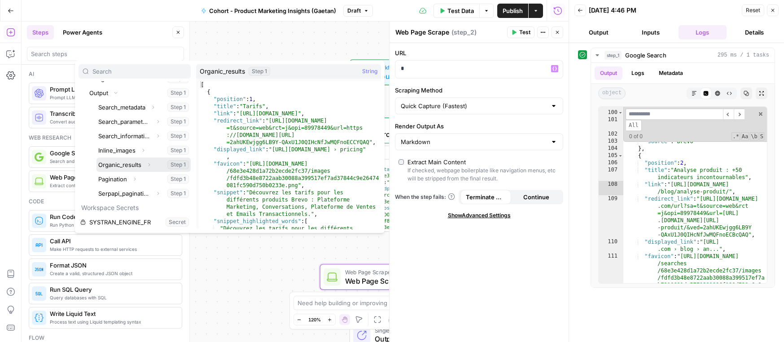
click at [127, 164] on button "Select variable Organic_results" at bounding box center [144, 165] width 94 height 14
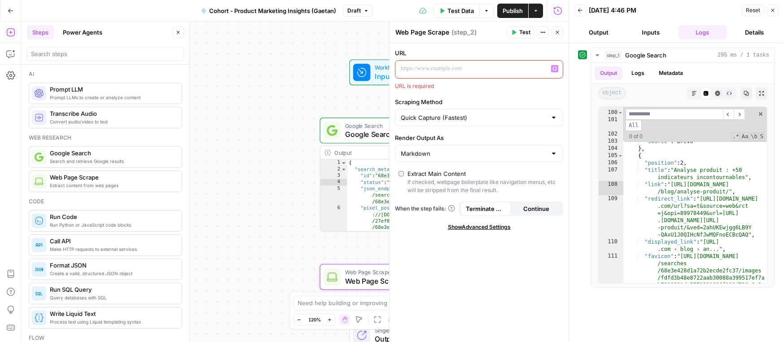
click at [443, 72] on p at bounding box center [472, 68] width 142 height 9
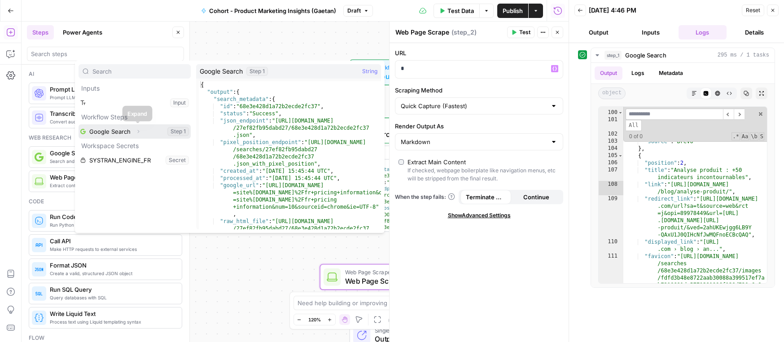
click at [136, 131] on icon "button" at bounding box center [138, 131] width 5 height 5
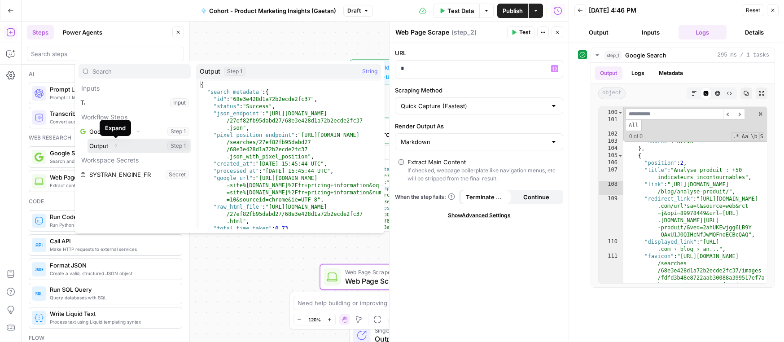
click at [116, 146] on icon "button" at bounding box center [116, 146] width 2 height 3
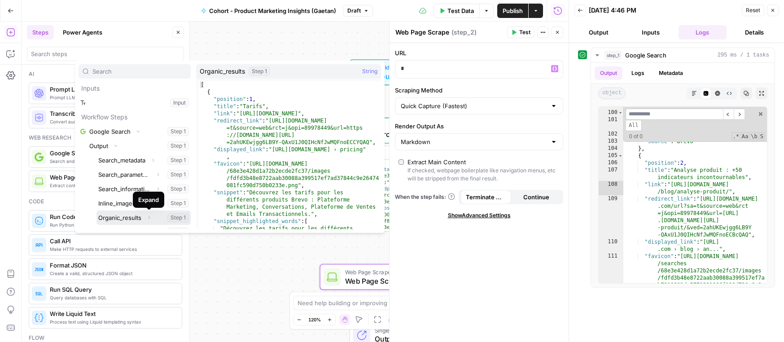
click at [149, 217] on icon "button" at bounding box center [148, 217] width 5 height 5
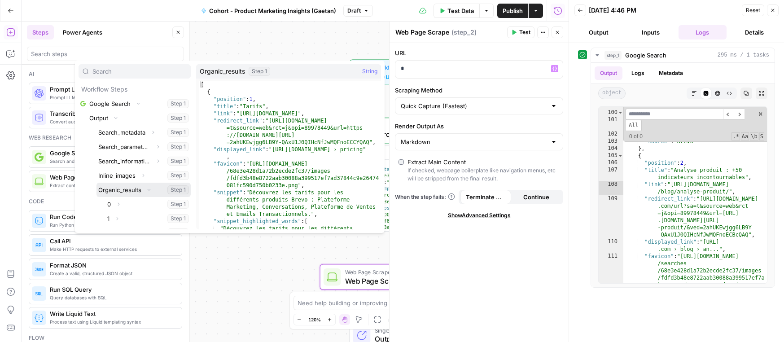
scroll to position [38, 0]
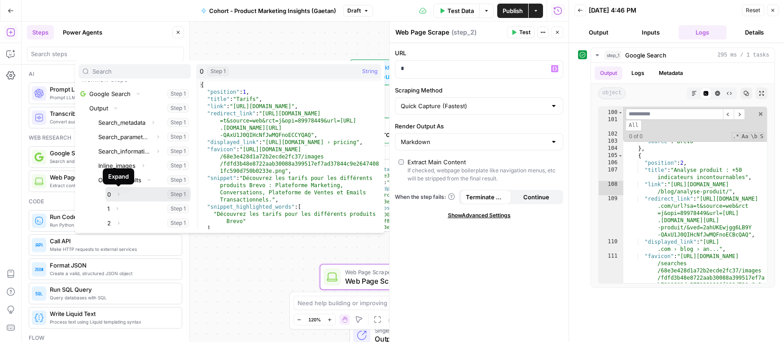
click at [118, 194] on icon "button" at bounding box center [119, 194] width 2 height 3
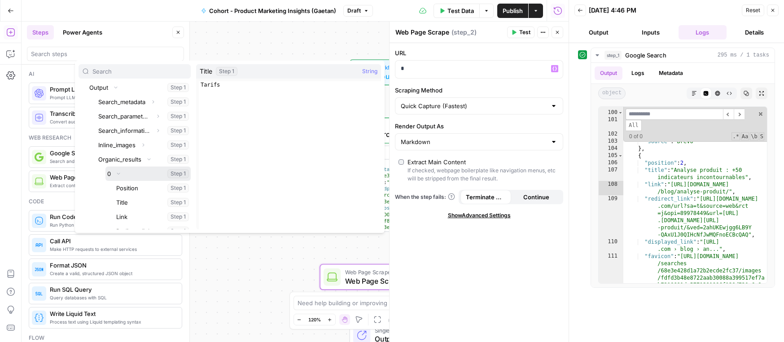
scroll to position [90, 0]
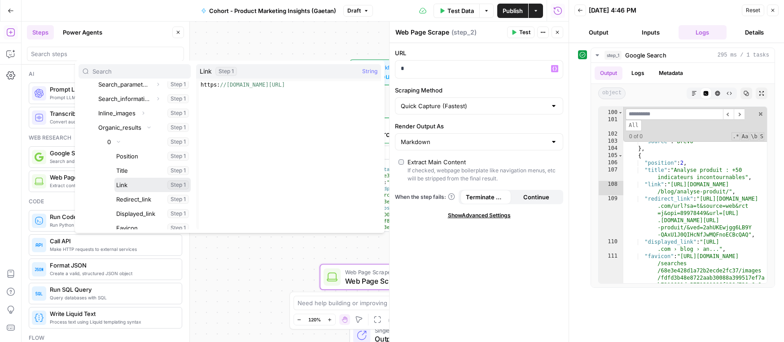
click at [133, 185] on button "Select variable Link" at bounding box center [152, 185] width 76 height 14
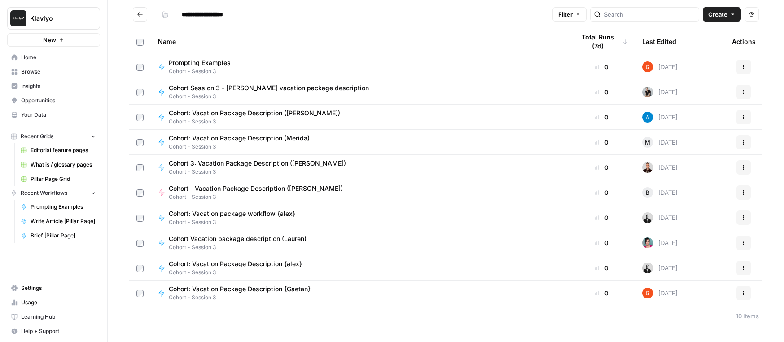
click at [141, 15] on icon "Go back" at bounding box center [140, 14] width 6 height 6
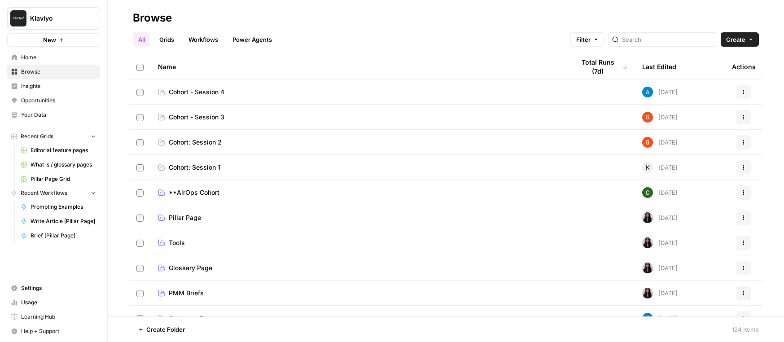
click at [248, 89] on link "Cohort - Session 4" at bounding box center [359, 92] width 403 height 9
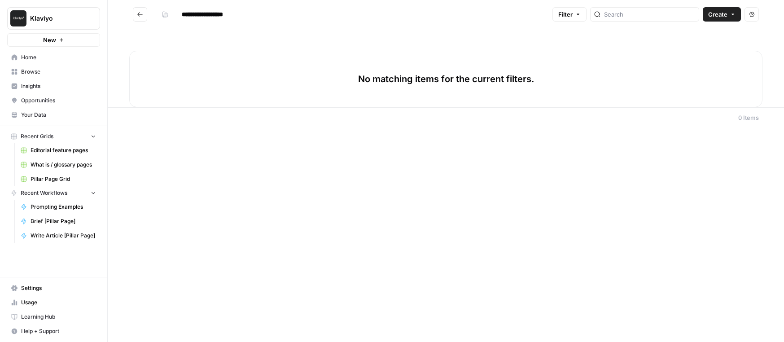
click at [139, 14] on icon "Go back" at bounding box center [140, 14] width 6 height 6
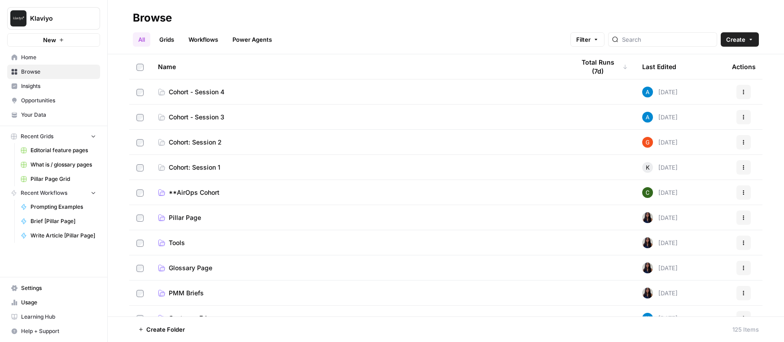
click at [216, 125] on td "Cohort - Session 3" at bounding box center [359, 117] width 417 height 25
click at [208, 115] on span "Cohort - Session 3" at bounding box center [197, 117] width 56 height 9
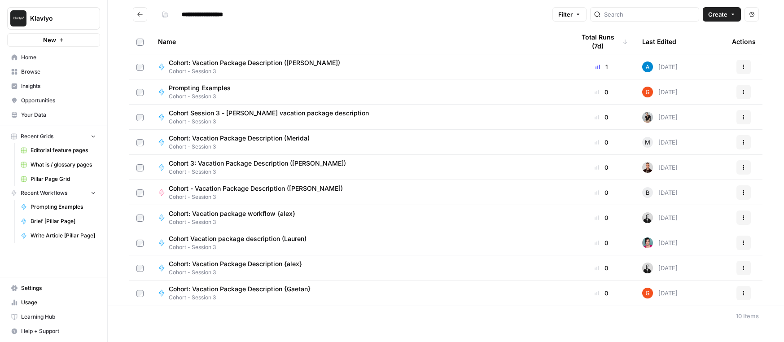
click at [241, 292] on span "Cohort: Vacation Package Description {Gaetan}" at bounding box center [240, 289] width 142 height 9
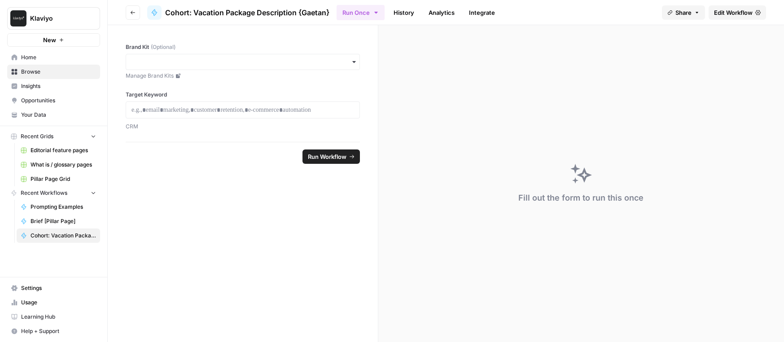
click at [334, 159] on span "Run Workflow" at bounding box center [327, 156] width 39 height 9
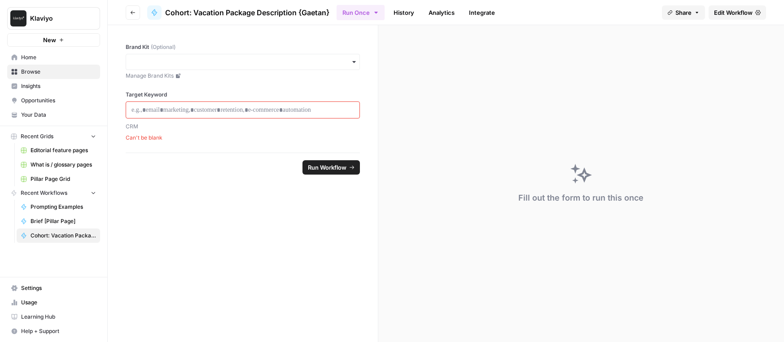
click at [133, 10] on icon "button" at bounding box center [132, 12] width 5 height 5
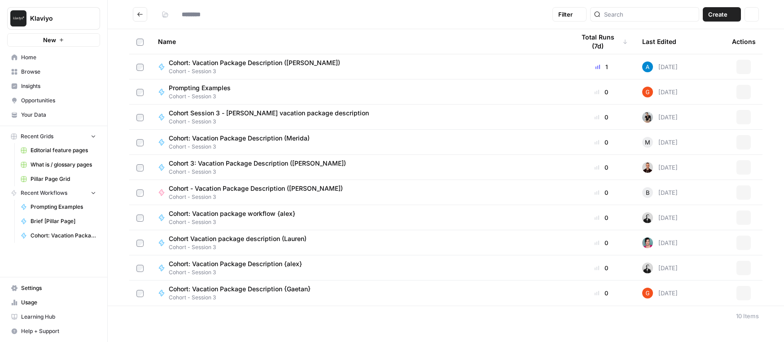
type input "**********"
click at [195, 58] on span "Cohort: Vacation Package Description ([PERSON_NAME])" at bounding box center [254, 62] width 171 height 9
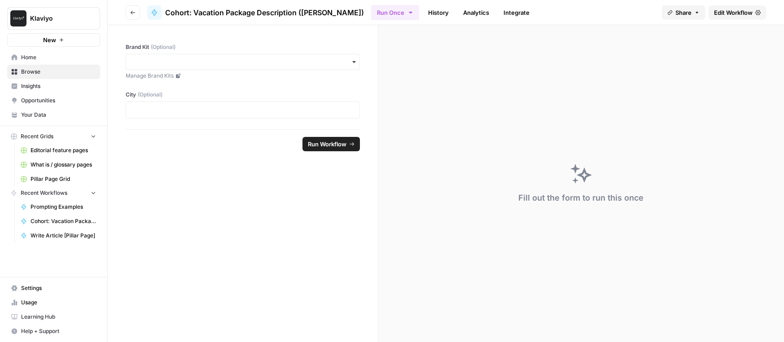
click at [135, 11] on icon "button" at bounding box center [132, 12] width 5 height 5
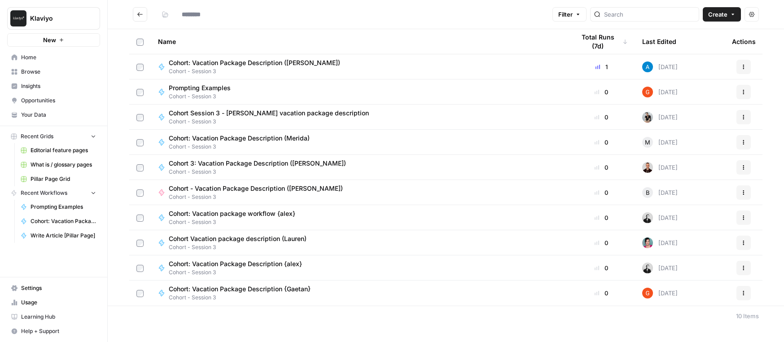
type input "**********"
click at [226, 291] on span "Cohort: Vacation Package Description {Gaetan}" at bounding box center [240, 289] width 142 height 9
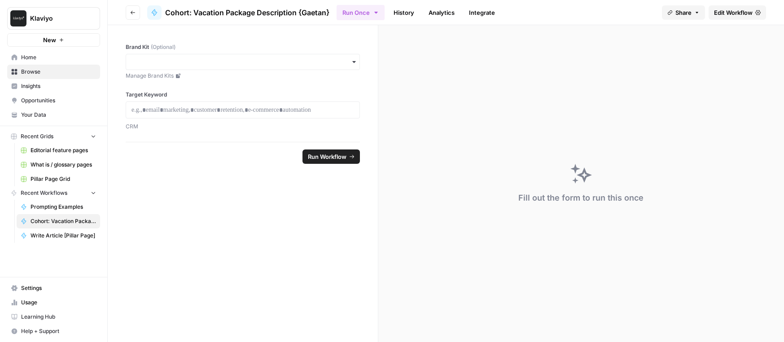
click at [319, 152] on span "Run Workflow" at bounding box center [327, 156] width 39 height 9
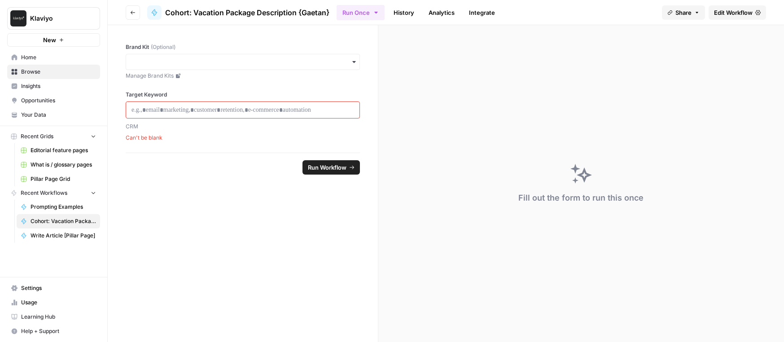
click at [322, 166] on span "Run Workflow" at bounding box center [327, 167] width 39 height 9
click at [130, 5] on button "Go back" at bounding box center [133, 12] width 14 height 14
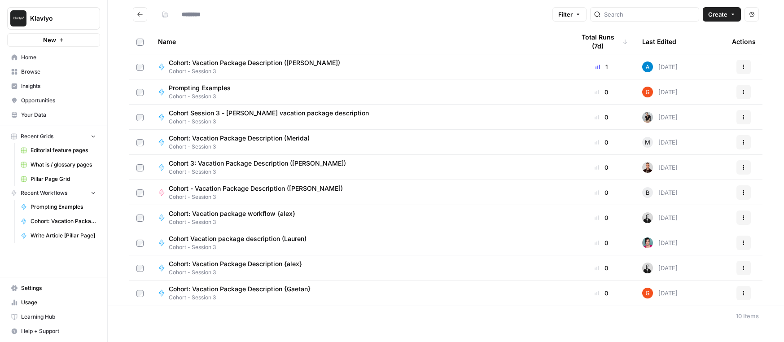
type input "**********"
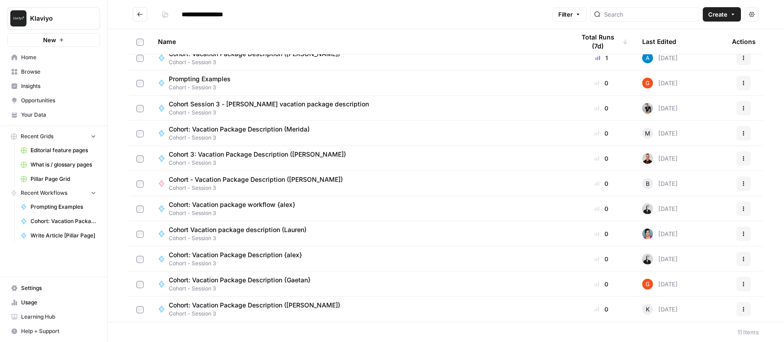
click at [274, 282] on span "Cohort: Vacation Package Description {Gaetan}" at bounding box center [240, 280] width 142 height 9
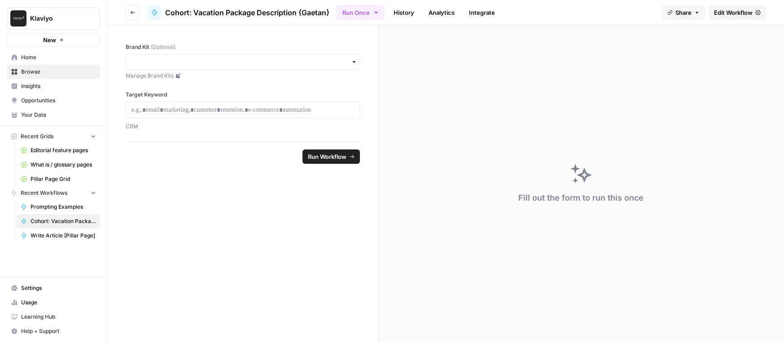
click at [736, 13] on span "Edit Workflow" at bounding box center [733, 12] width 39 height 9
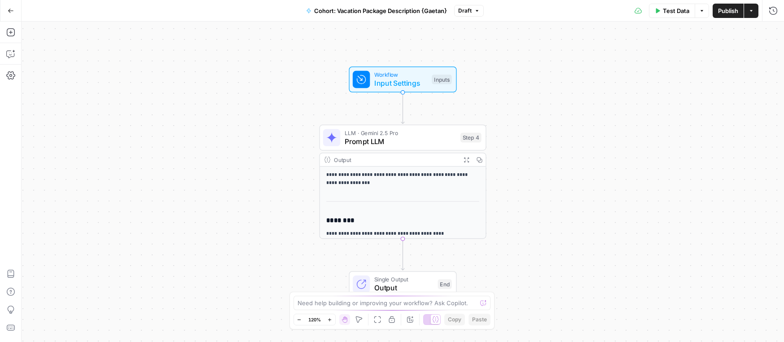
click at [572, 95] on div "**********" at bounding box center [403, 182] width 763 height 320
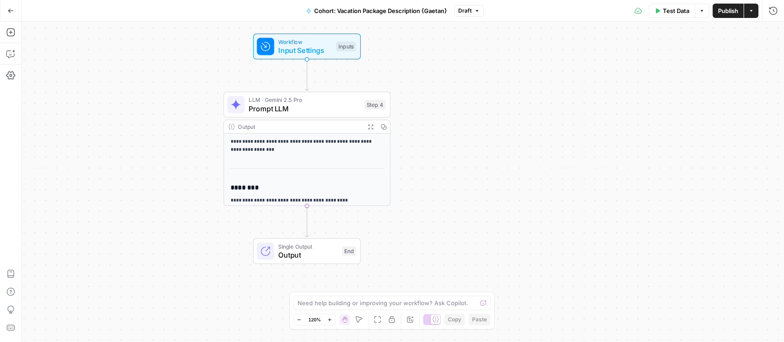
click at [724, 11] on span "Publish" at bounding box center [728, 10] width 20 height 9
click at [304, 45] on span "Input Settings" at bounding box center [304, 50] width 53 height 11
click at [324, 112] on span "Prompt LLM" at bounding box center [304, 108] width 111 height 11
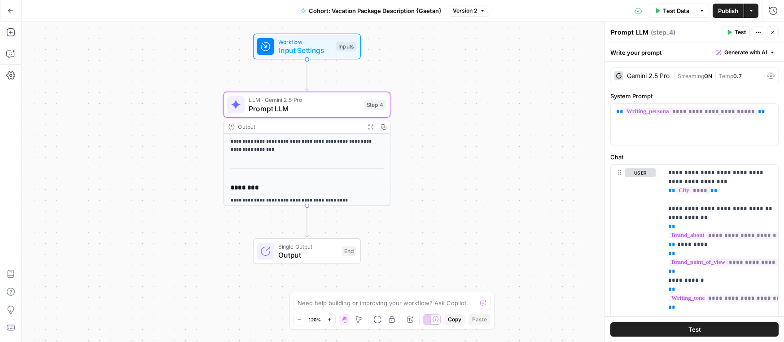
click at [314, 153] on p "**********" at bounding box center [307, 146] width 153 height 16
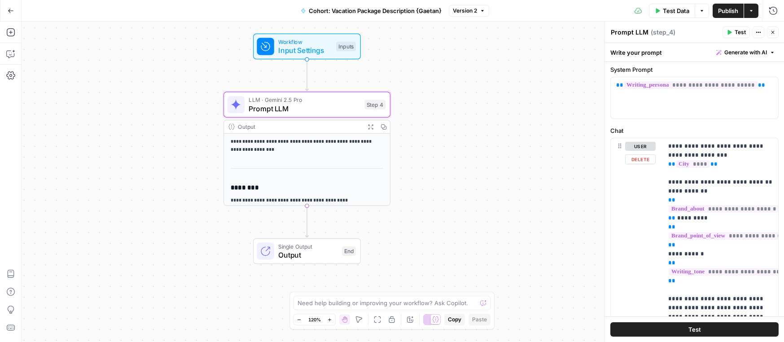
scroll to position [58, 0]
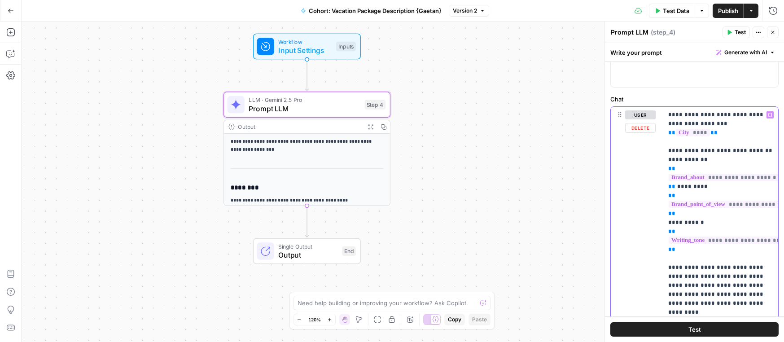
click at [744, 295] on p "**********" at bounding box center [720, 222] width 105 height 224
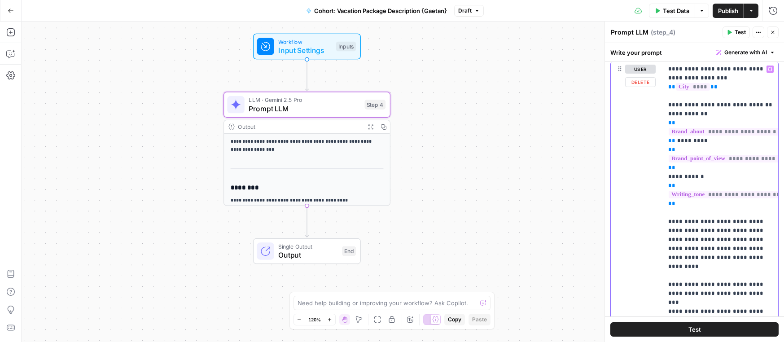
click at [702, 292] on p "**********" at bounding box center [720, 204] width 105 height 278
click at [721, 304] on p "**********" at bounding box center [720, 204] width 105 height 278
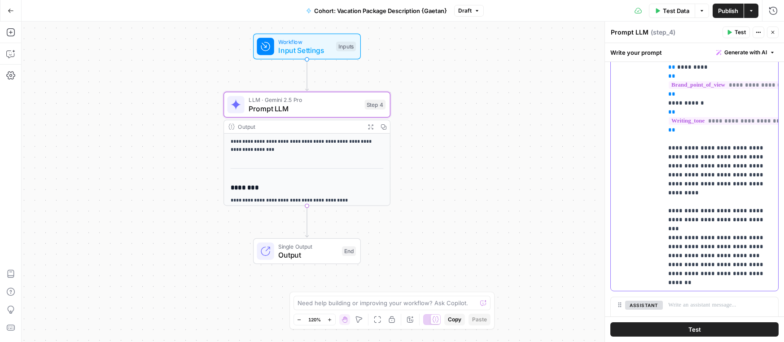
scroll to position [180, 0]
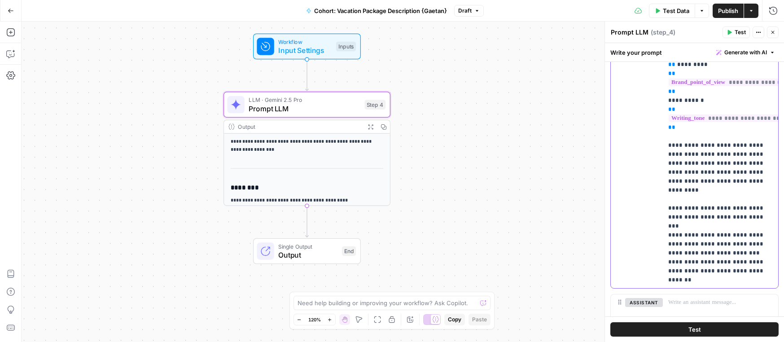
click at [732, 281] on p "**********" at bounding box center [720, 136] width 105 height 296
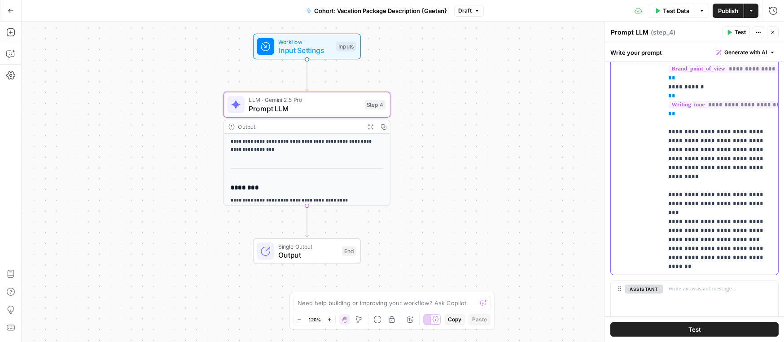
scroll to position [197, 0]
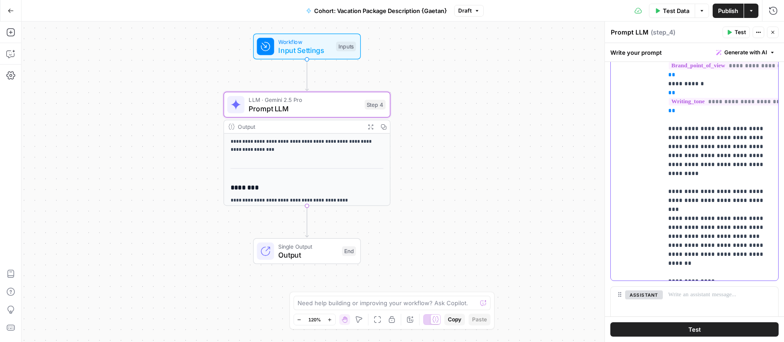
click at [708, 255] on p "**********" at bounding box center [720, 124] width 105 height 305
click at [734, 263] on p "**********" at bounding box center [720, 124] width 105 height 305
click at [707, 333] on button "Test" at bounding box center [694, 329] width 168 height 14
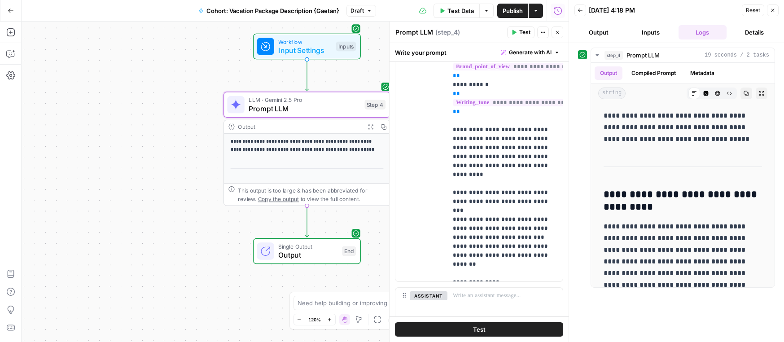
scroll to position [235, 0]
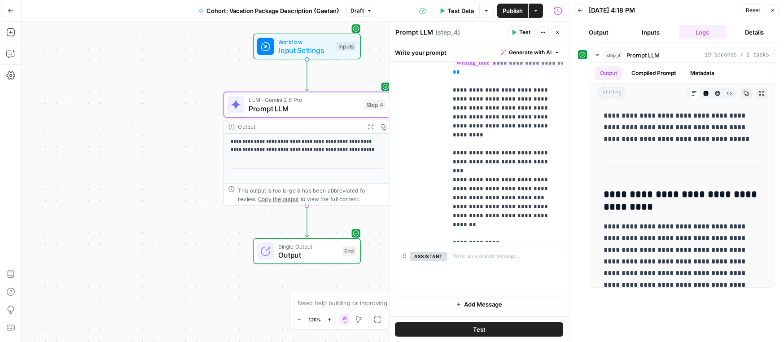
click at [465, 307] on span "Add Message" at bounding box center [483, 304] width 38 height 9
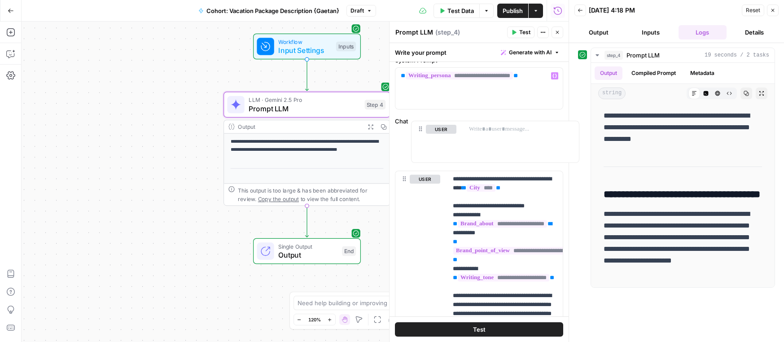
scroll to position [36, 0]
drag, startPoint x: 404, startPoint y: 303, endPoint x: 411, endPoint y: 123, distance: 180.6
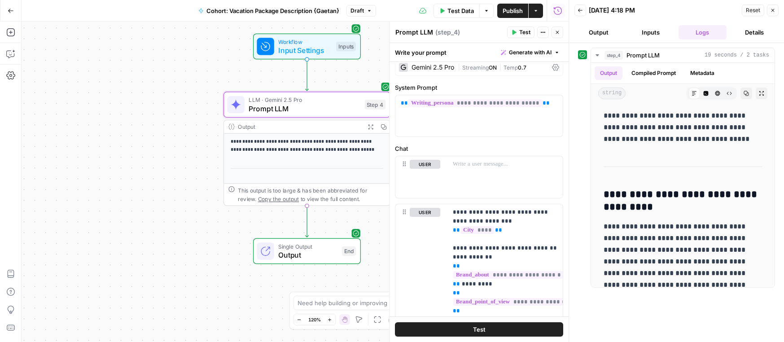
scroll to position [0, 0]
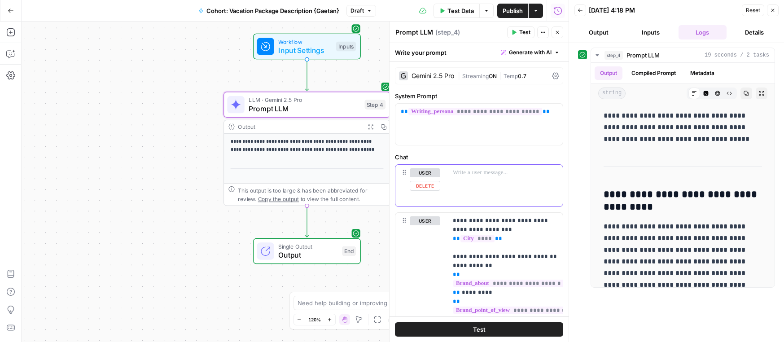
click at [468, 182] on div at bounding box center [504, 185] width 115 height 41
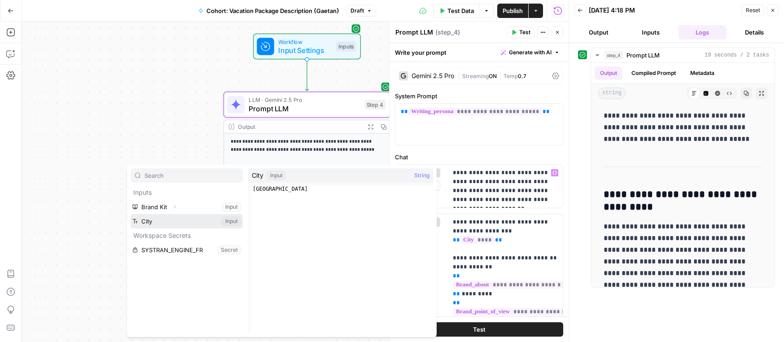
click at [206, 217] on button "Select variable City" at bounding box center [187, 221] width 112 height 14
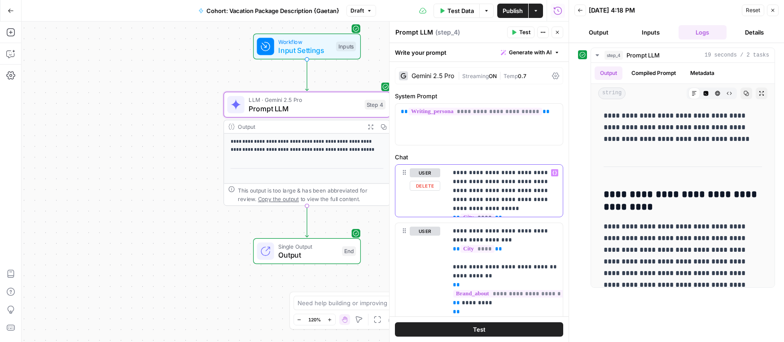
click at [487, 173] on p "**********" at bounding box center [505, 190] width 105 height 45
click at [453, 182] on p "**********" at bounding box center [505, 190] width 105 height 45
click at [504, 183] on p "**********" at bounding box center [505, 190] width 105 height 45
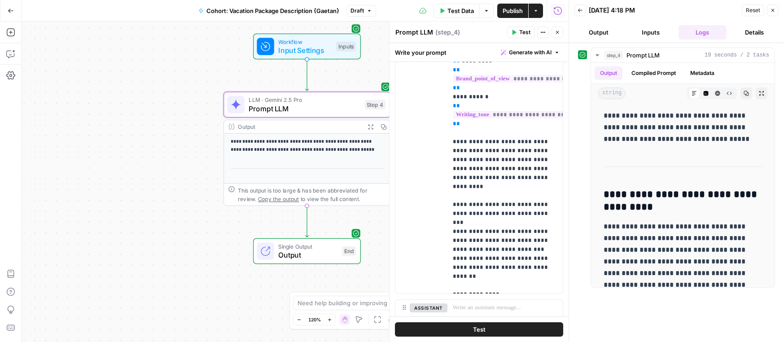
scroll to position [271, 0]
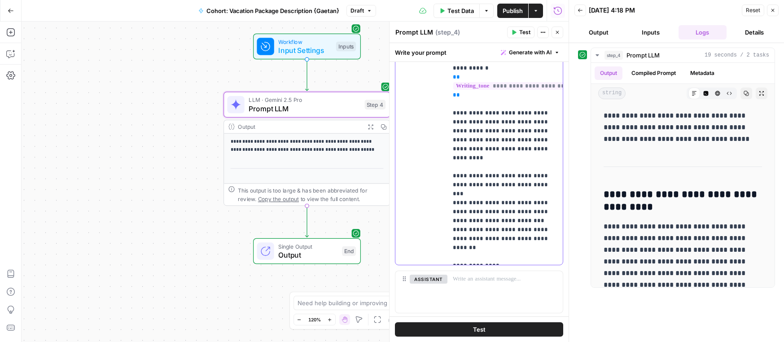
drag, startPoint x: 544, startPoint y: 215, endPoint x: 477, endPoint y: 173, distance: 78.8
click at [477, 173] on p "**********" at bounding box center [505, 108] width 105 height 305
click at [534, 210] on p "**********" at bounding box center [505, 108] width 105 height 305
drag, startPoint x: 538, startPoint y: 211, endPoint x: 451, endPoint y: 104, distance: 137.9
click at [451, 104] on div "**********" at bounding box center [504, 108] width 115 height 312
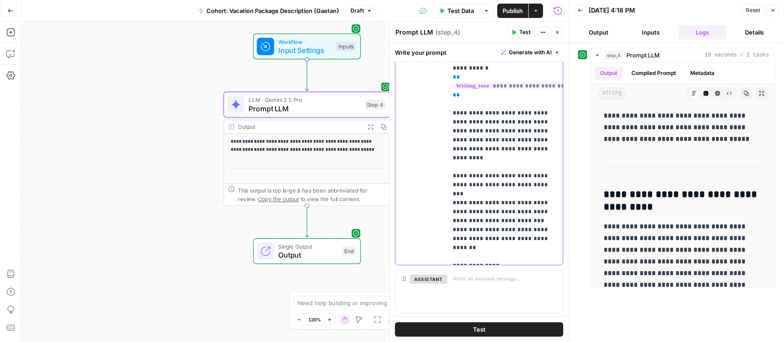
copy p "**********"
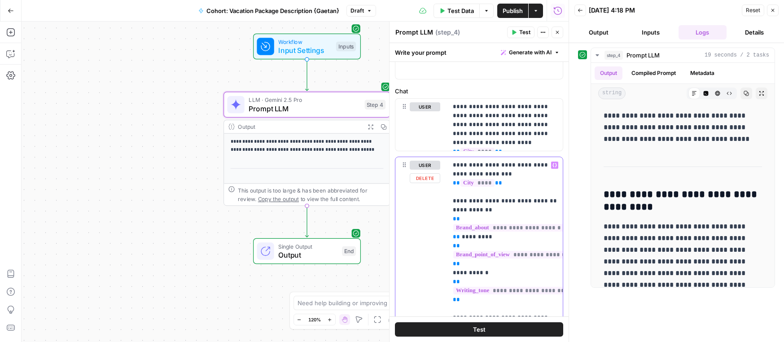
scroll to position [9, 0]
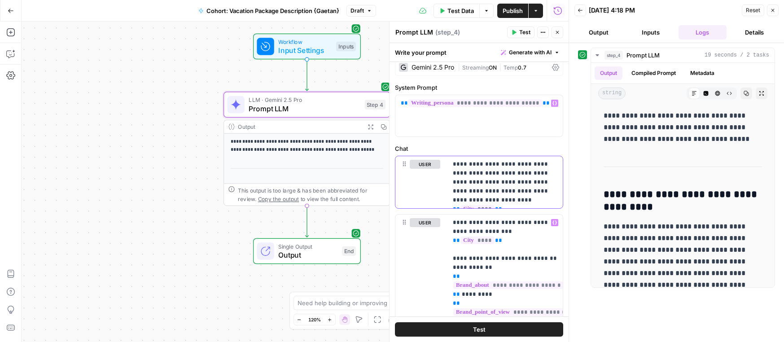
click at [500, 175] on p "**********" at bounding box center [505, 182] width 105 height 45
click at [530, 202] on p "**********" at bounding box center [505, 182] width 105 height 45
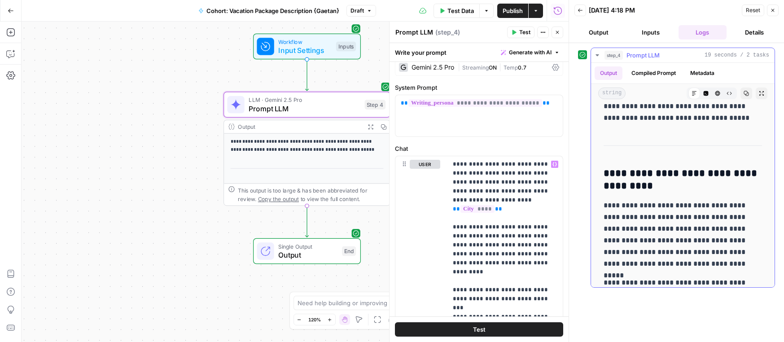
scroll to position [0, 0]
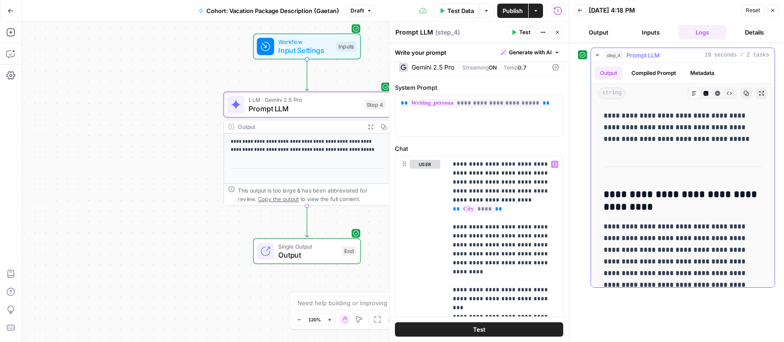
drag, startPoint x: 671, startPoint y: 272, endPoint x: 602, endPoint y: 194, distance: 104.0
click at [602, 194] on div "**********" at bounding box center [682, 328] width 169 height 445
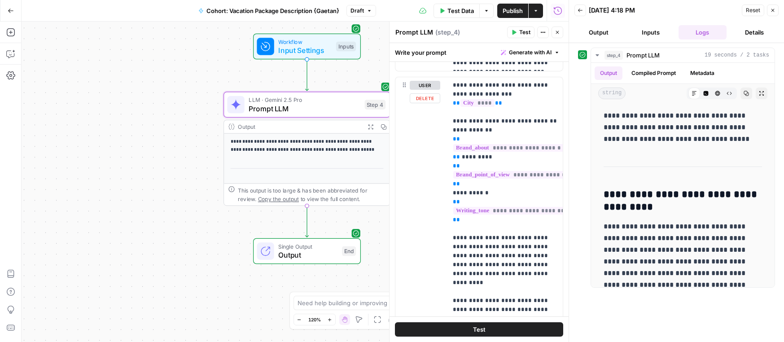
scroll to position [277, 0]
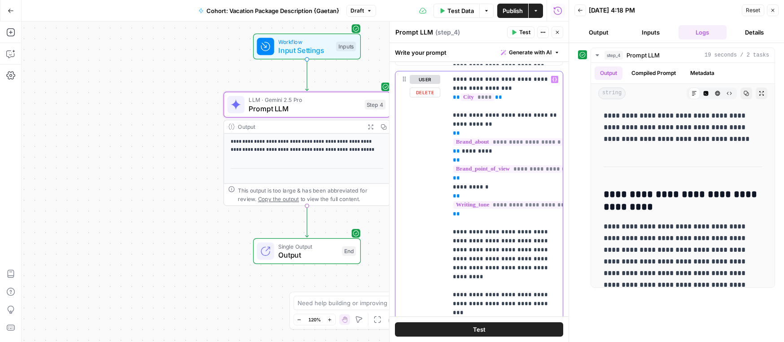
click at [468, 118] on p "**********" at bounding box center [505, 227] width 105 height 305
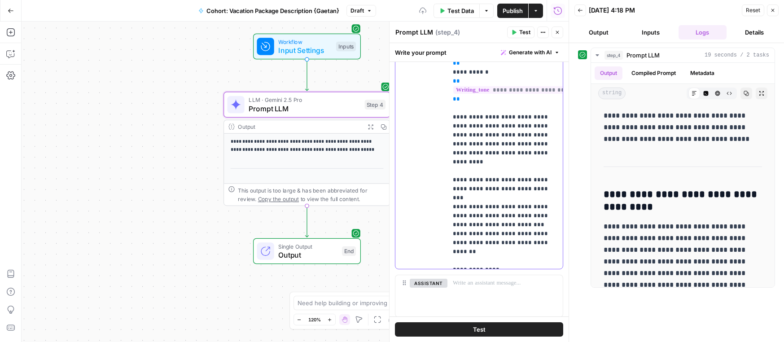
scroll to position [419, 0]
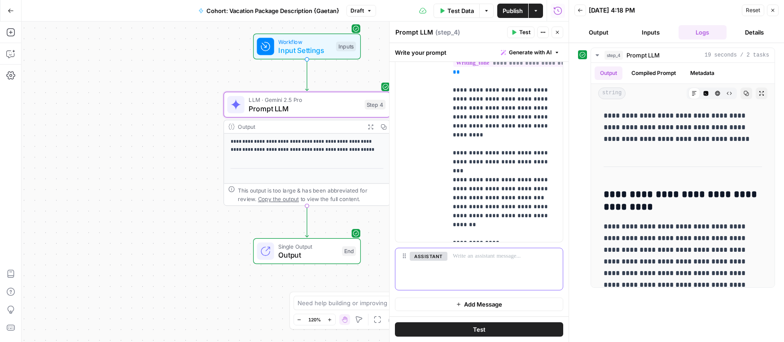
click at [468, 251] on div at bounding box center [504, 268] width 115 height 41
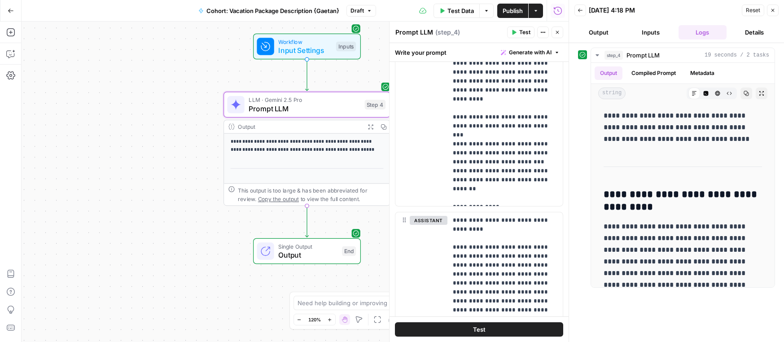
scroll to position [457, 0]
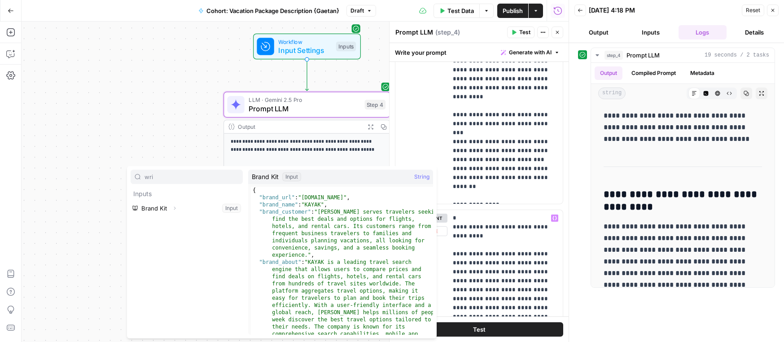
type input "wri"
click at [169, 208] on button "Expand" at bounding box center [175, 208] width 12 height 12
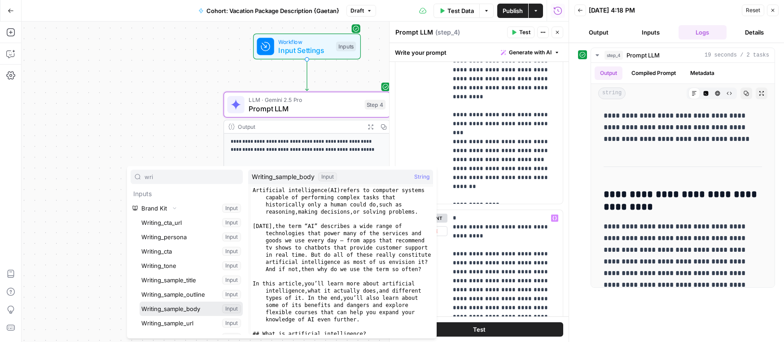
click at [180, 305] on button "Select variable Writing_sample_body" at bounding box center [191, 309] width 103 height 14
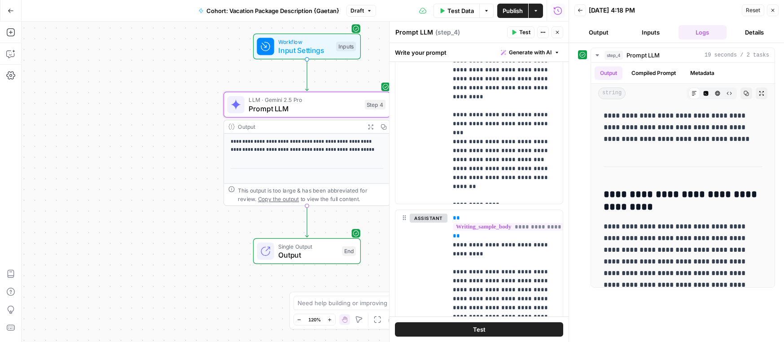
scroll to position [29, 0]
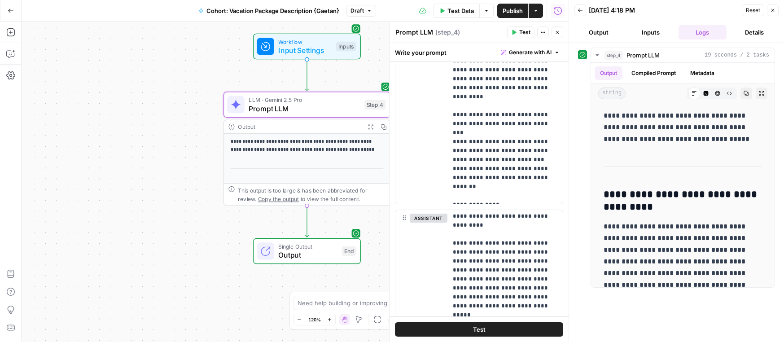
click at [496, 325] on button "Test" at bounding box center [479, 329] width 168 height 14
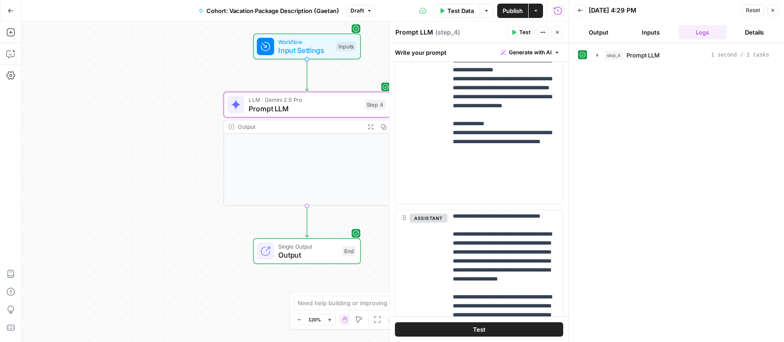
click at [496, 325] on button "Test" at bounding box center [479, 329] width 168 height 14
click at [345, 154] on div "Output Expand Output Copy" at bounding box center [307, 163] width 167 height 86
click at [302, 244] on span "Single Output" at bounding box center [307, 246] width 59 height 9
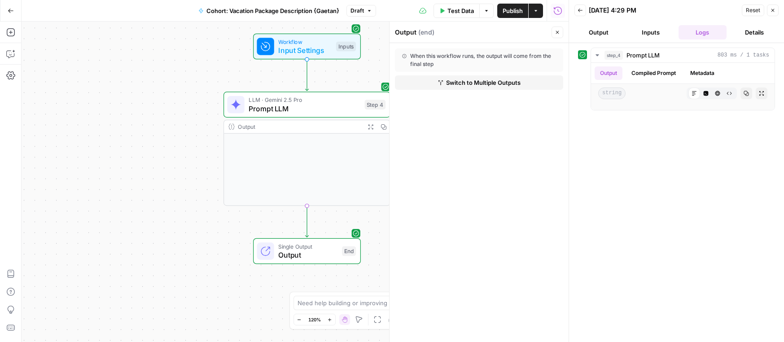
click at [462, 10] on span "Test Data" at bounding box center [460, 10] width 26 height 9
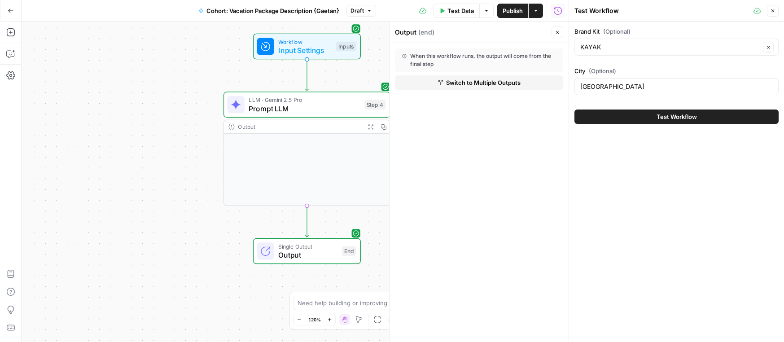
click at [657, 113] on span "Test Workflow" at bounding box center [677, 116] width 40 height 9
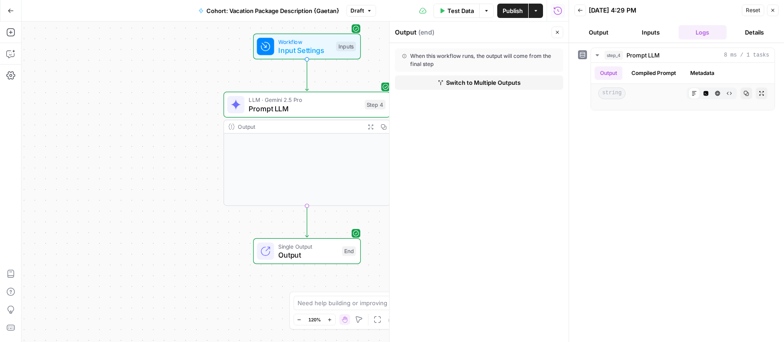
click at [317, 140] on div "Output Expand Output Copy" at bounding box center [307, 163] width 167 height 86
click at [368, 125] on icon "button" at bounding box center [371, 127] width 6 height 6
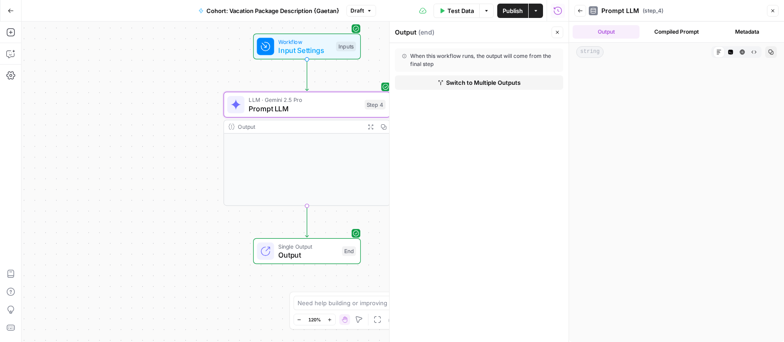
click at [327, 111] on span "Prompt LLM" at bounding box center [304, 108] width 111 height 11
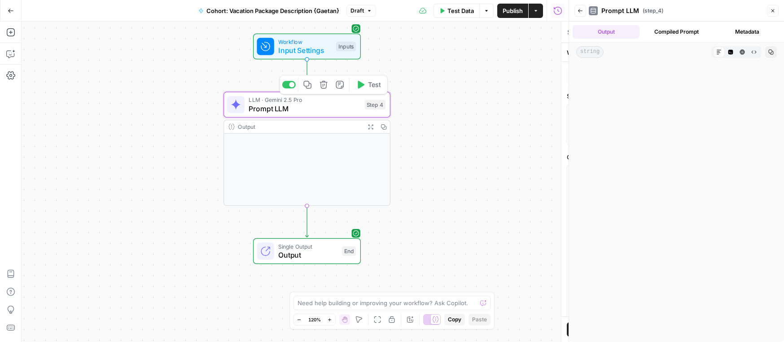
type textarea "Prompt LLM"
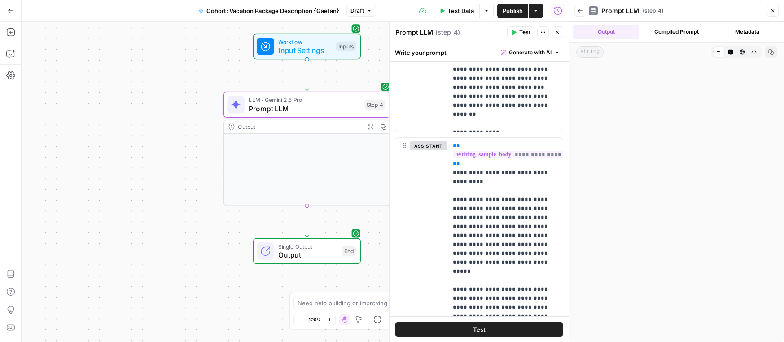
scroll to position [570, 0]
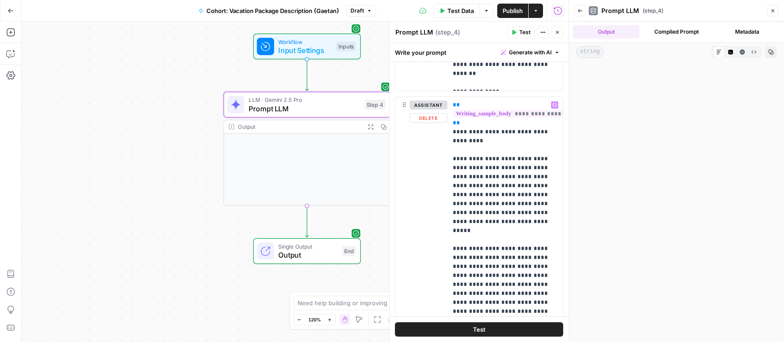
click at [480, 334] on button "Test" at bounding box center [479, 329] width 168 height 14
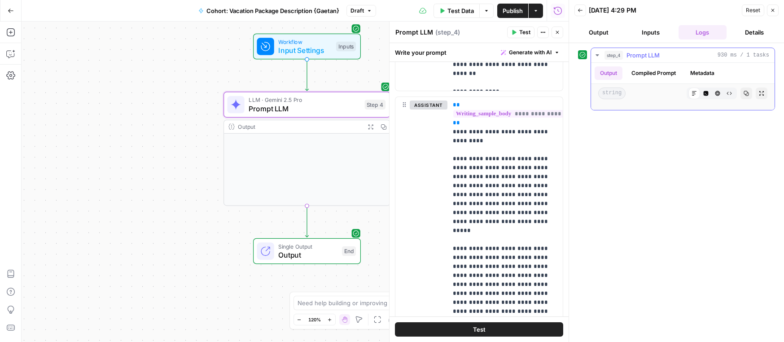
click at [647, 71] on button "Compiled Prompt" at bounding box center [653, 72] width 55 height 13
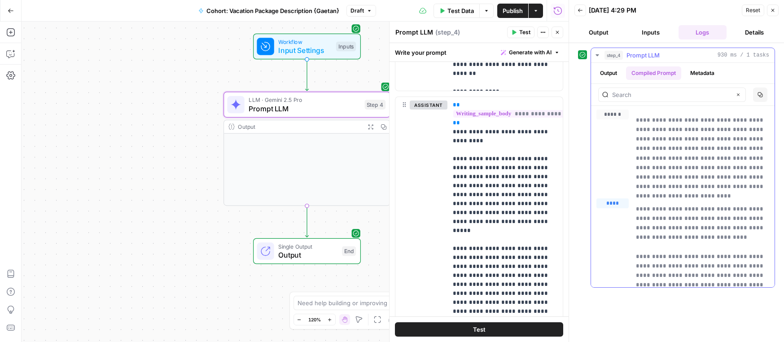
click at [707, 69] on button "Metadata" at bounding box center [702, 72] width 35 height 13
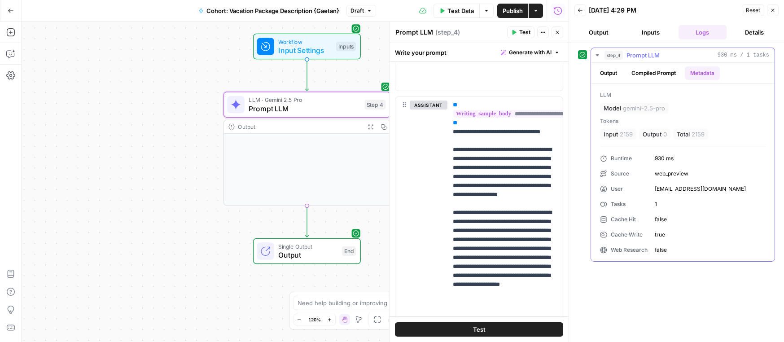
click at [650, 69] on button "Compiled Prompt" at bounding box center [653, 72] width 55 height 13
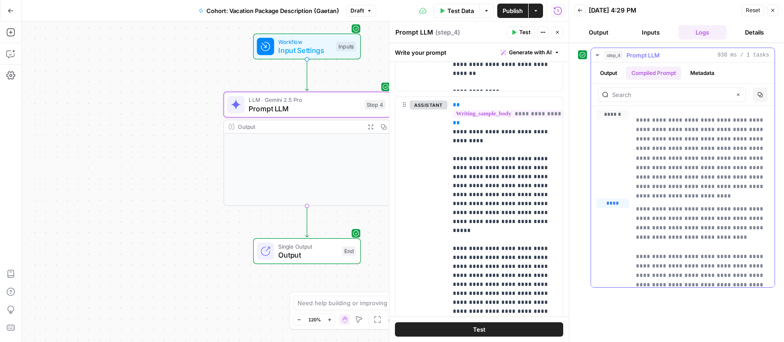
click at [606, 74] on button "Output" at bounding box center [609, 72] width 28 height 13
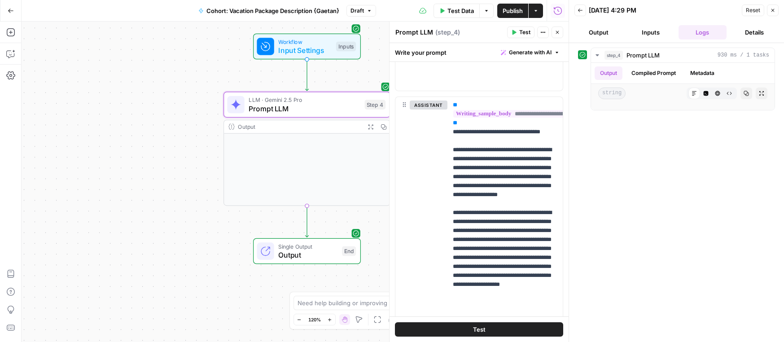
click at [590, 36] on button "Output" at bounding box center [599, 32] width 48 height 14
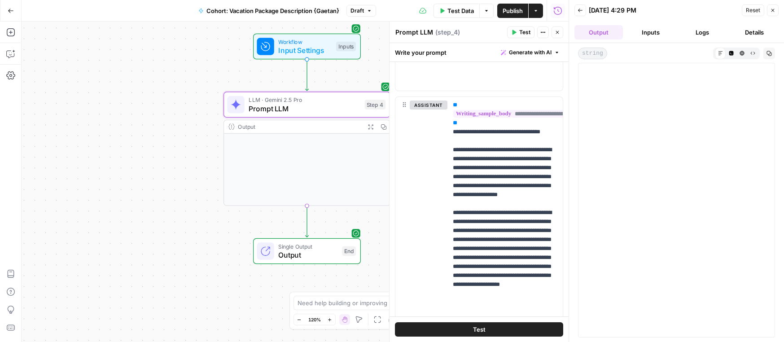
click at [316, 252] on span "Output" at bounding box center [307, 255] width 59 height 11
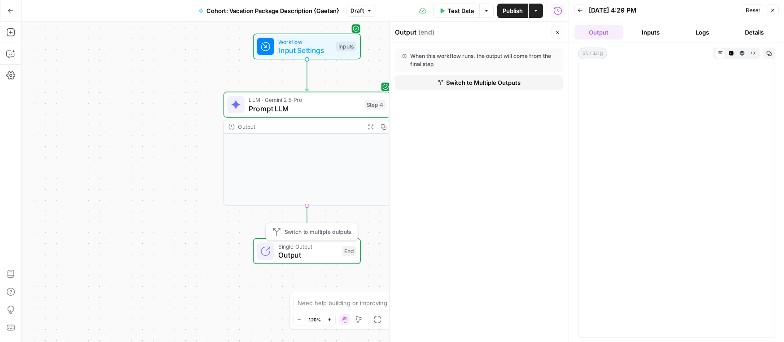
click at [311, 169] on div "Output Expand Output Copy" at bounding box center [307, 163] width 167 height 86
click at [299, 134] on div "Output Expand Output Copy" at bounding box center [307, 163] width 167 height 86
click at [314, 107] on span "Prompt LLM" at bounding box center [304, 108] width 111 height 11
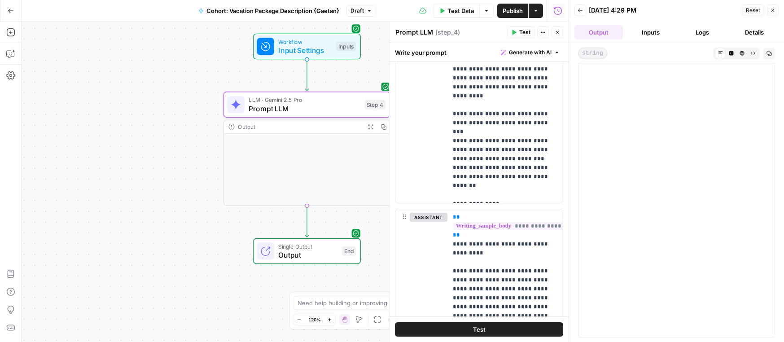
scroll to position [468, 0]
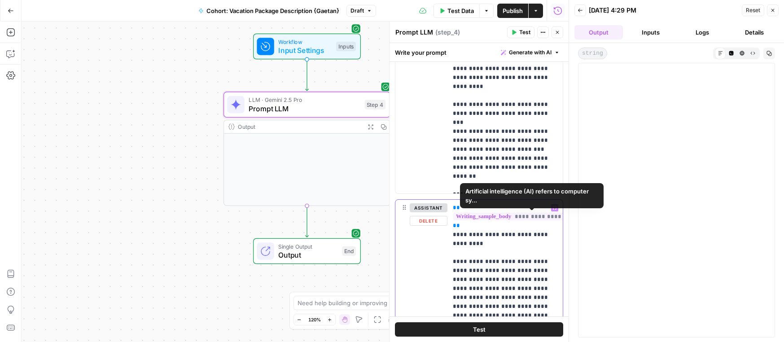
drag, startPoint x: 469, startPoint y: 228, endPoint x: 452, endPoint y: 208, distance: 26.4
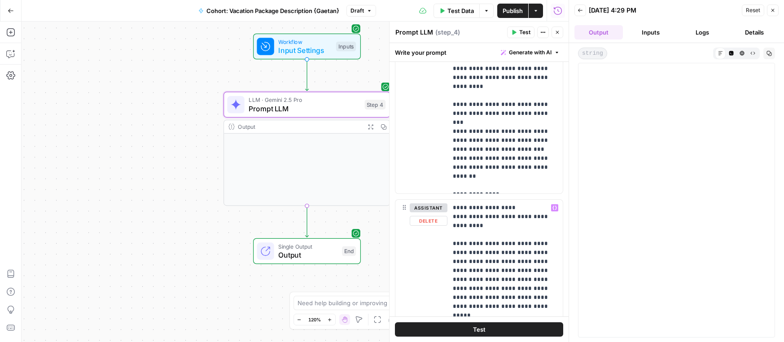
click at [456, 326] on button "Test" at bounding box center [479, 329] width 168 height 14
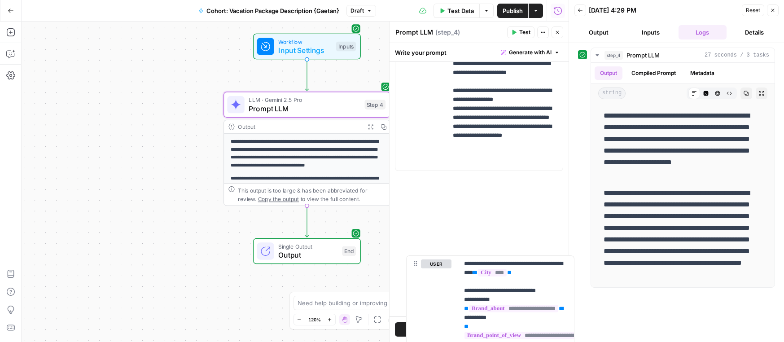
scroll to position [149, 0]
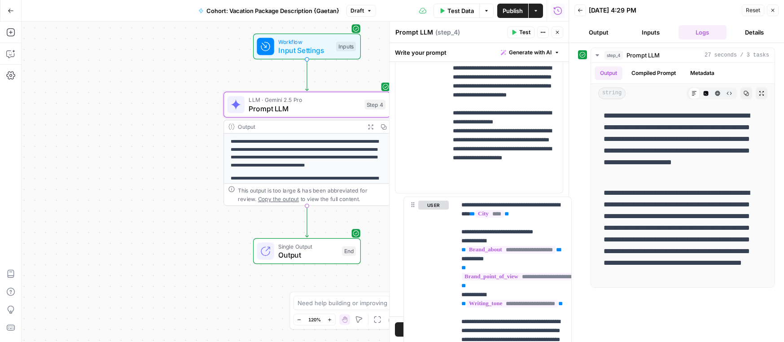
drag, startPoint x: 406, startPoint y: 205, endPoint x: 415, endPoint y: 201, distance: 10.0
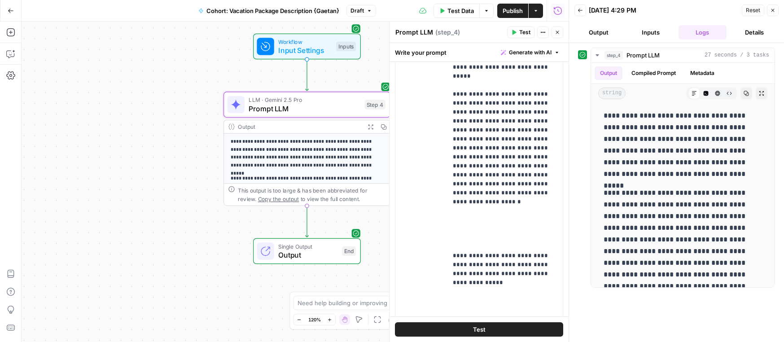
scroll to position [743, 0]
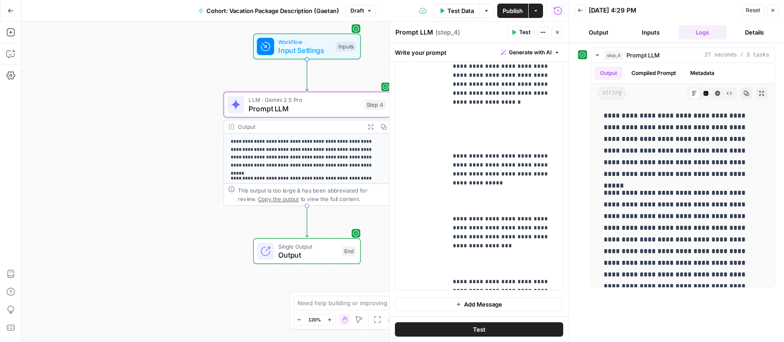
click at [478, 303] on span "Add Message" at bounding box center [483, 304] width 38 height 9
click at [464, 301] on p at bounding box center [505, 304] width 105 height 9
click at [500, 326] on button "Test" at bounding box center [479, 329] width 168 height 14
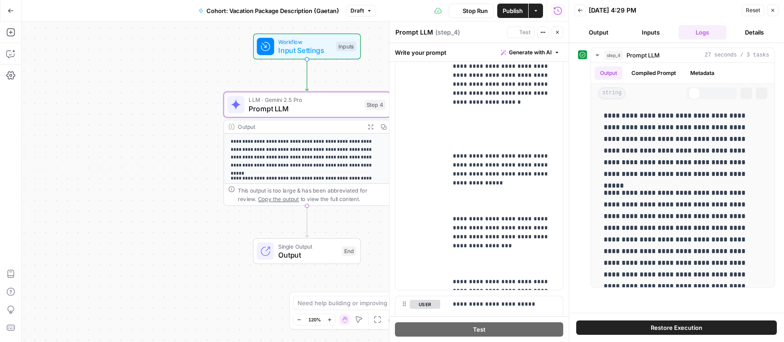
scroll to position [54, 0]
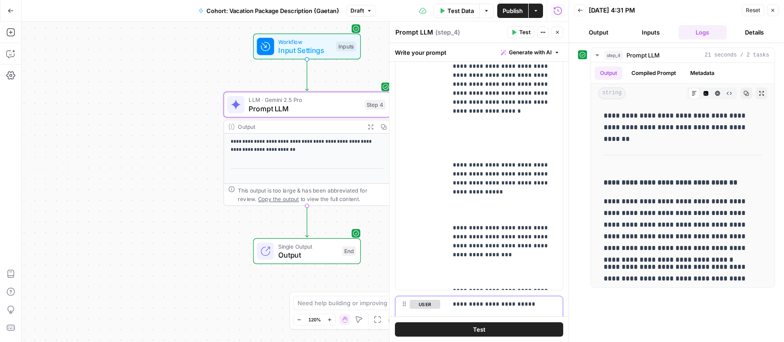
click at [478, 307] on p "**********" at bounding box center [505, 304] width 105 height 9
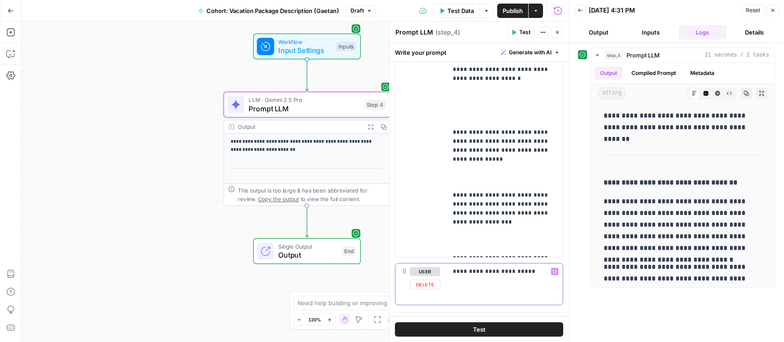
click at [430, 288] on button "Delete" at bounding box center [425, 285] width 31 height 10
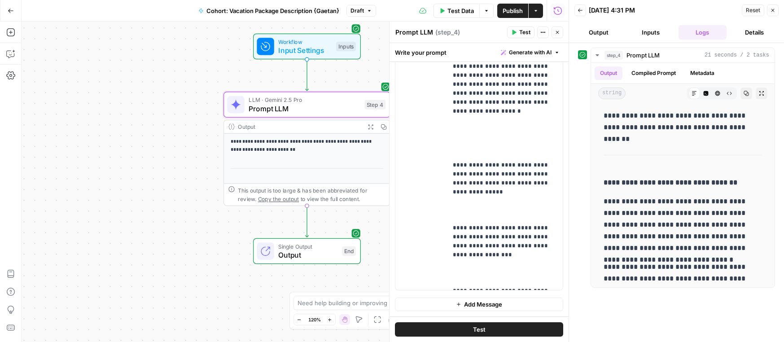
scroll to position [743, 0]
click at [322, 45] on span "Input Settings" at bounding box center [304, 50] width 53 height 11
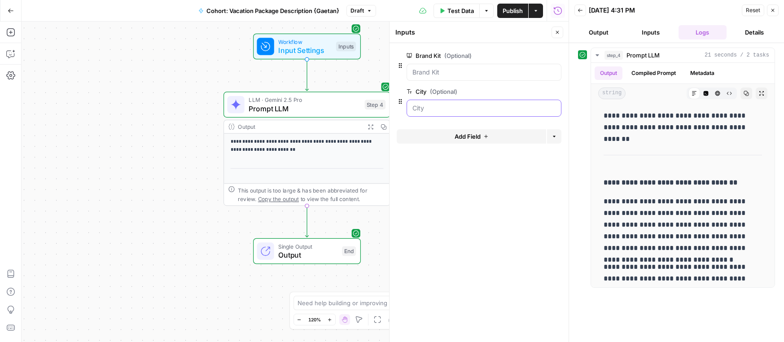
click at [448, 109] on input "City (Optional)" at bounding box center [483, 108] width 143 height 9
click at [524, 90] on span "edit field" at bounding box center [528, 91] width 20 height 7
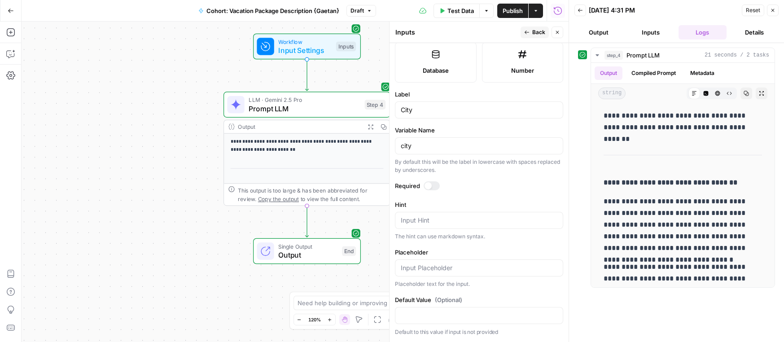
scroll to position [0, 0]
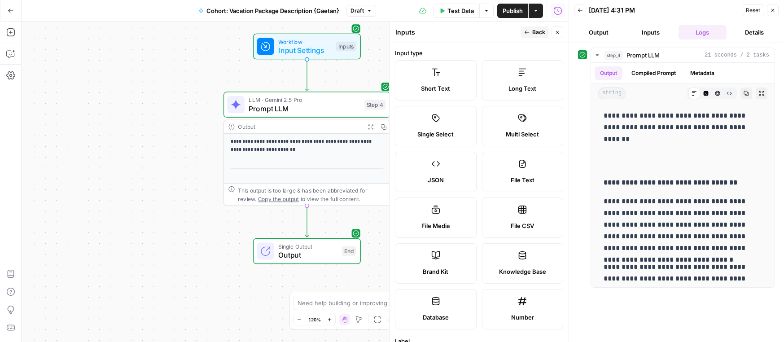
click at [439, 85] on span "Short Text" at bounding box center [435, 88] width 29 height 9
click at [529, 30] on icon "button" at bounding box center [526, 32] width 5 height 5
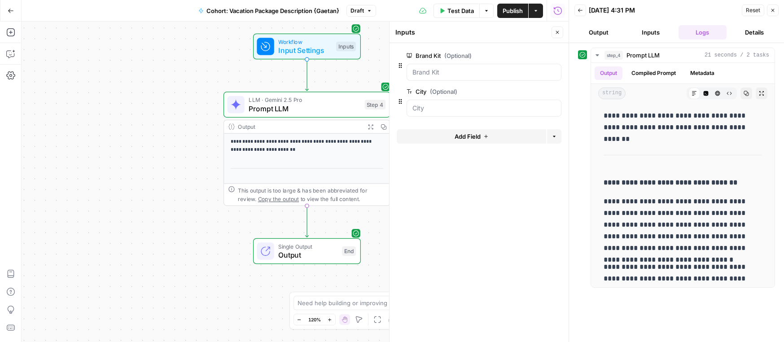
click at [588, 30] on button "Output" at bounding box center [599, 32] width 48 height 14
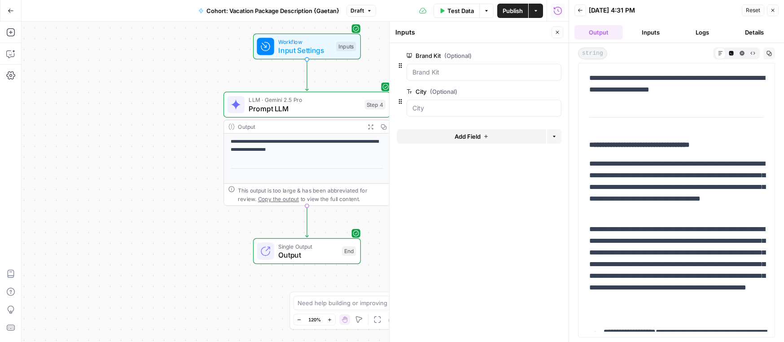
click at [621, 32] on button "Output" at bounding box center [599, 32] width 48 height 14
click at [647, 32] on button "Inputs" at bounding box center [651, 32] width 48 height 14
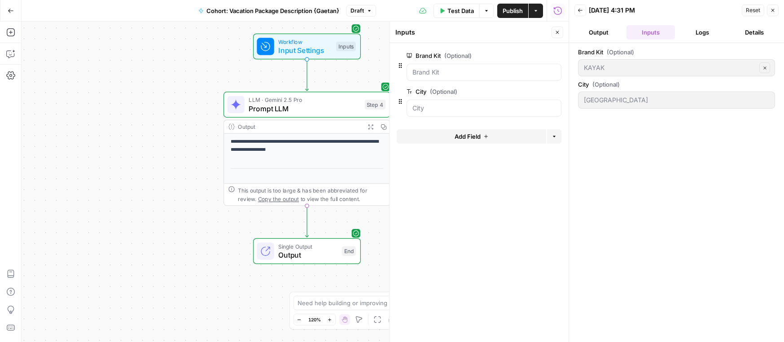
click at [630, 92] on div "Barcelona" at bounding box center [676, 100] width 197 height 17
click at [706, 36] on button "Logs" at bounding box center [703, 32] width 48 height 14
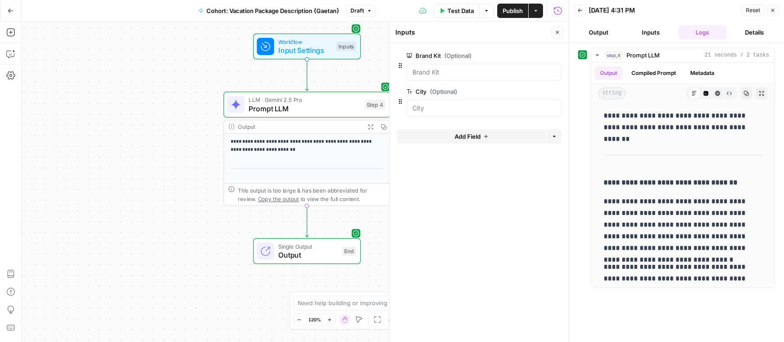
click at [752, 32] on button "Details" at bounding box center [754, 32] width 48 height 14
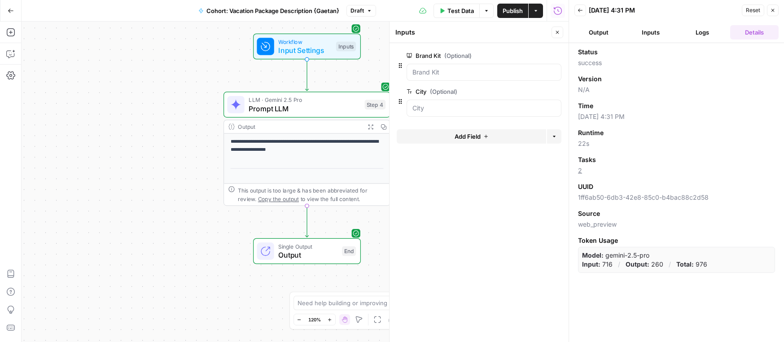
click at [598, 38] on button "Output" at bounding box center [599, 32] width 48 height 14
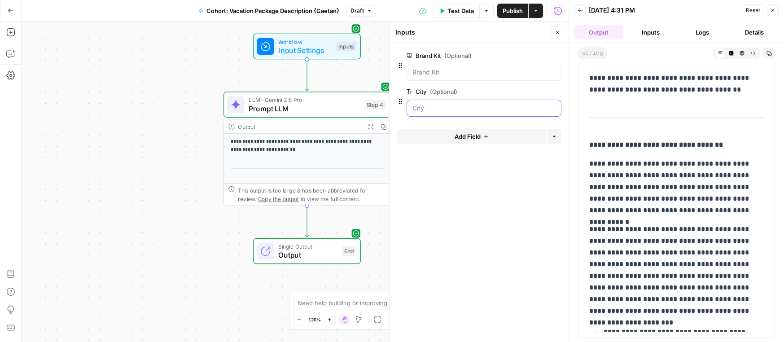
click at [465, 105] on input "City (Optional)" at bounding box center [483, 108] width 143 height 9
click at [438, 92] on span "(Optional)" at bounding box center [443, 91] width 27 height 9
click at [438, 104] on input "City (Optional)" at bounding box center [483, 108] width 143 height 9
click at [438, 109] on input "City (Optional)" at bounding box center [483, 108] width 143 height 9
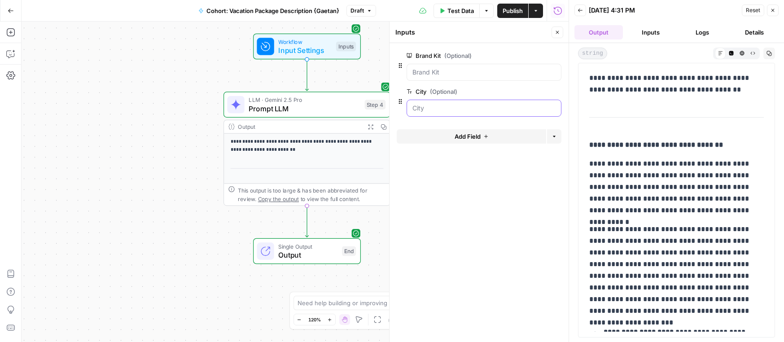
click at [438, 109] on input "City (Optional)" at bounding box center [483, 108] width 143 height 9
click at [463, 12] on span "Test Data" at bounding box center [460, 10] width 26 height 9
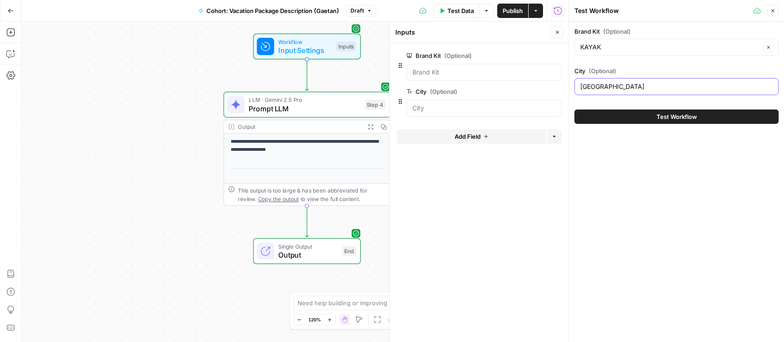
click at [610, 90] on input "Barcelona" at bounding box center [676, 86] width 193 height 9
type input "Tokyo"
click at [663, 111] on button "Test Workflow" at bounding box center [677, 117] width 204 height 14
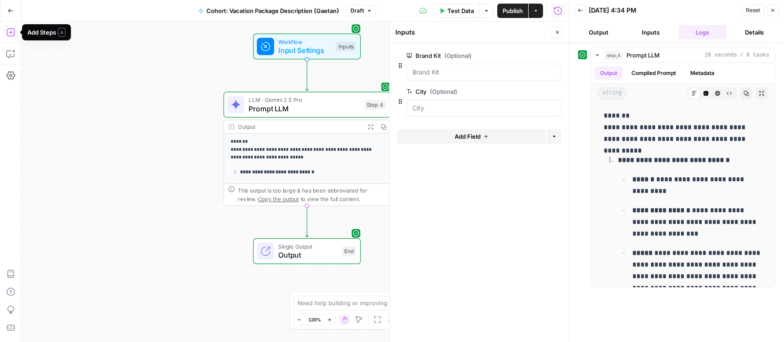
click at [9, 33] on icon "button" at bounding box center [10, 32] width 9 height 9
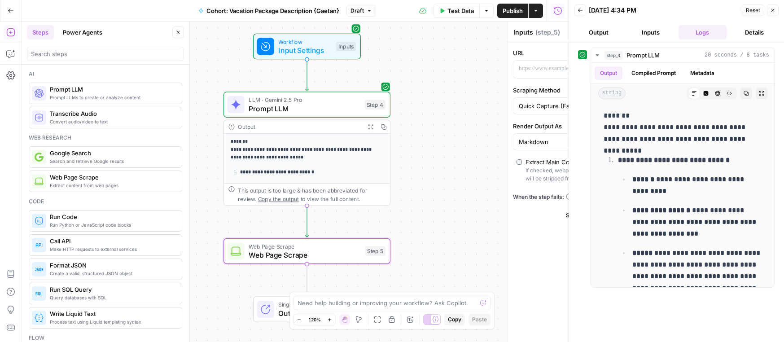
type textarea "Web Page Scrape"
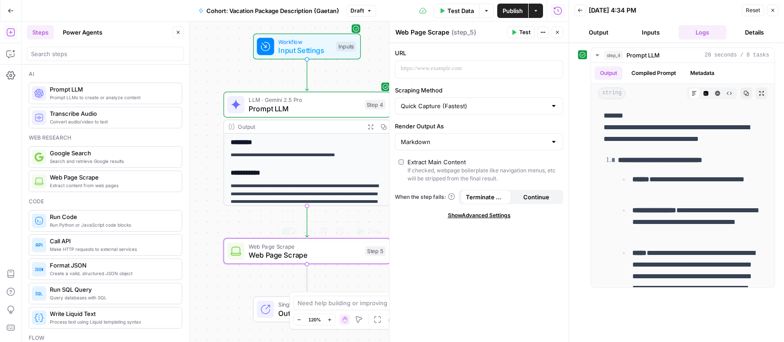
click at [314, 259] on span "Web Page Scrape" at bounding box center [305, 255] width 112 height 11
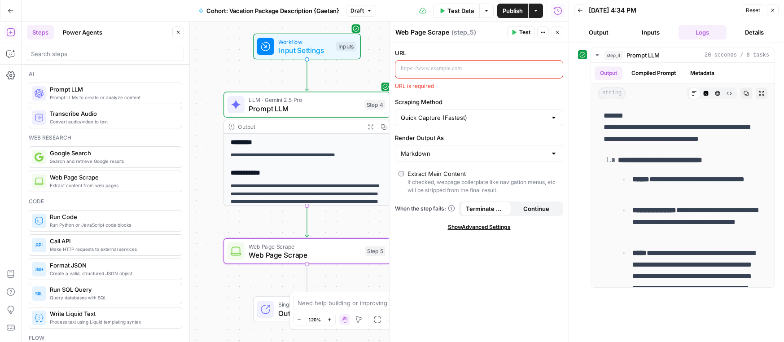
click at [438, 72] on p at bounding box center [472, 68] width 142 height 9
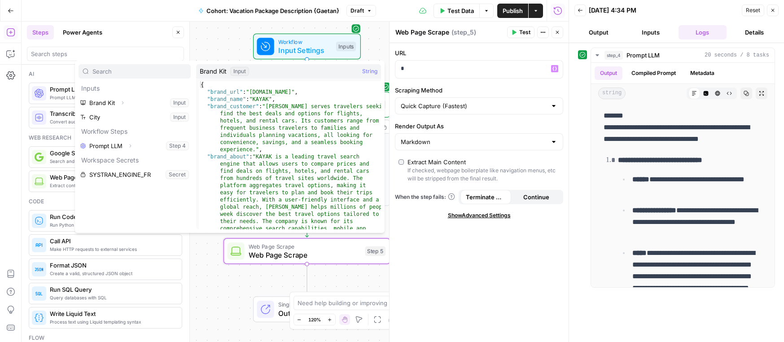
type input "g"
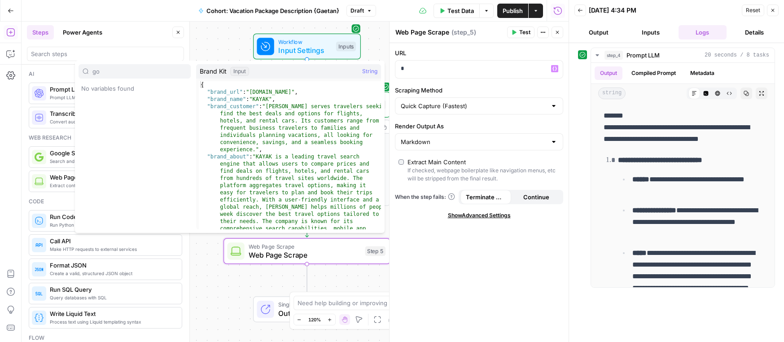
type input "g"
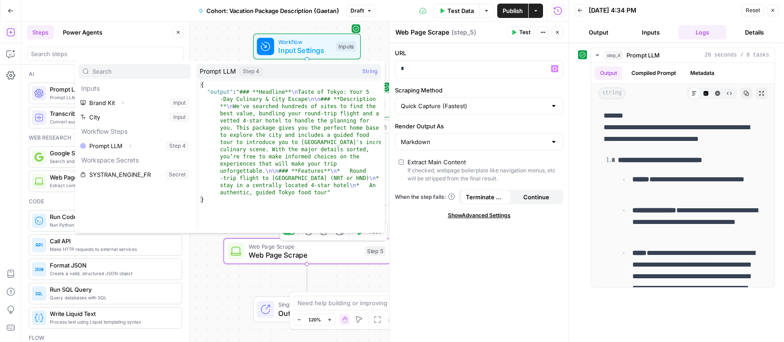
click at [238, 303] on div "Single Output Output End" at bounding box center [307, 309] width 167 height 26
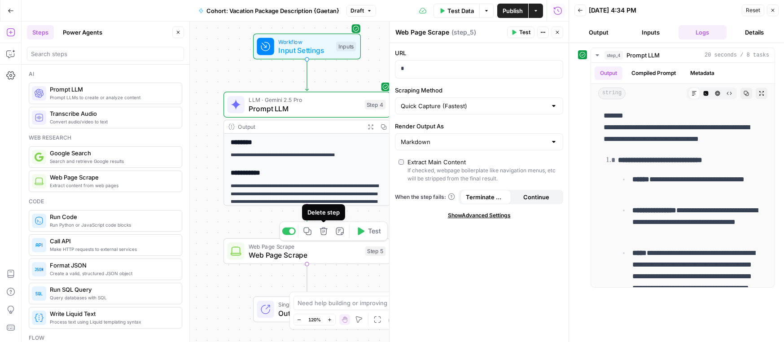
click at [322, 235] on icon "button" at bounding box center [324, 231] width 8 height 8
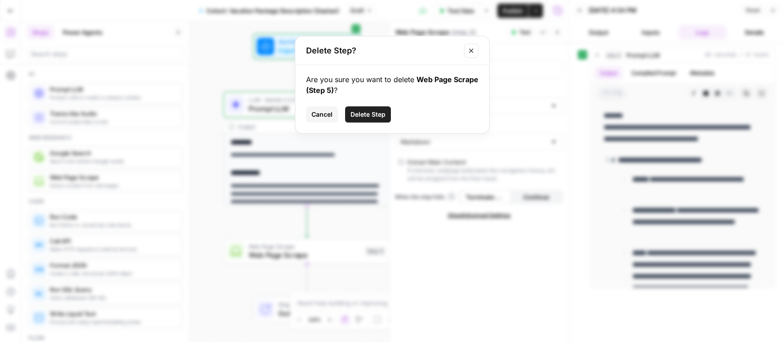
click at [371, 112] on span "Delete Step" at bounding box center [368, 114] width 35 height 9
